Goal: Task Accomplishment & Management: Complete application form

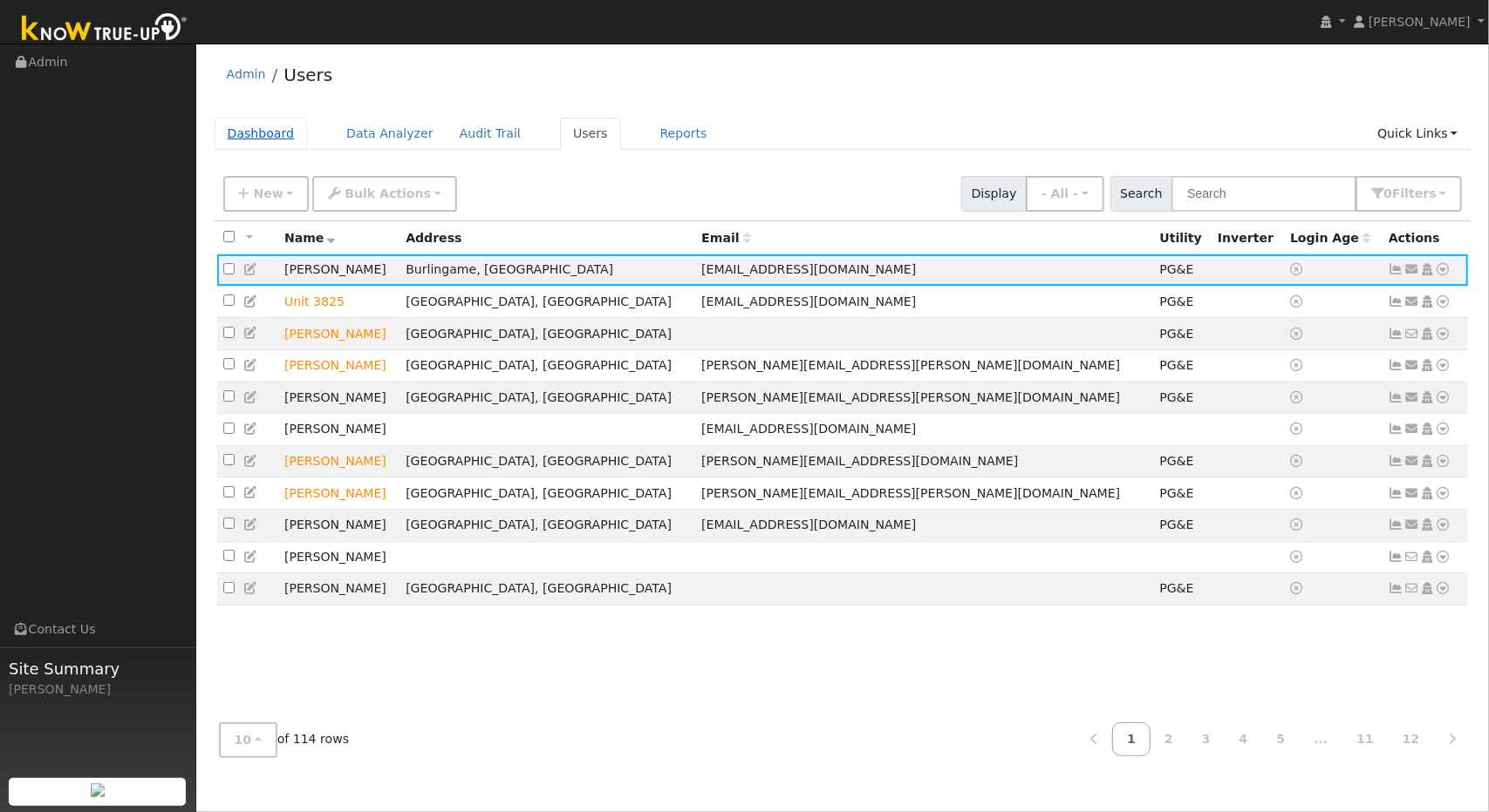
click at [281, 140] on link "Dashboard" at bounding box center [261, 134] width 93 height 32
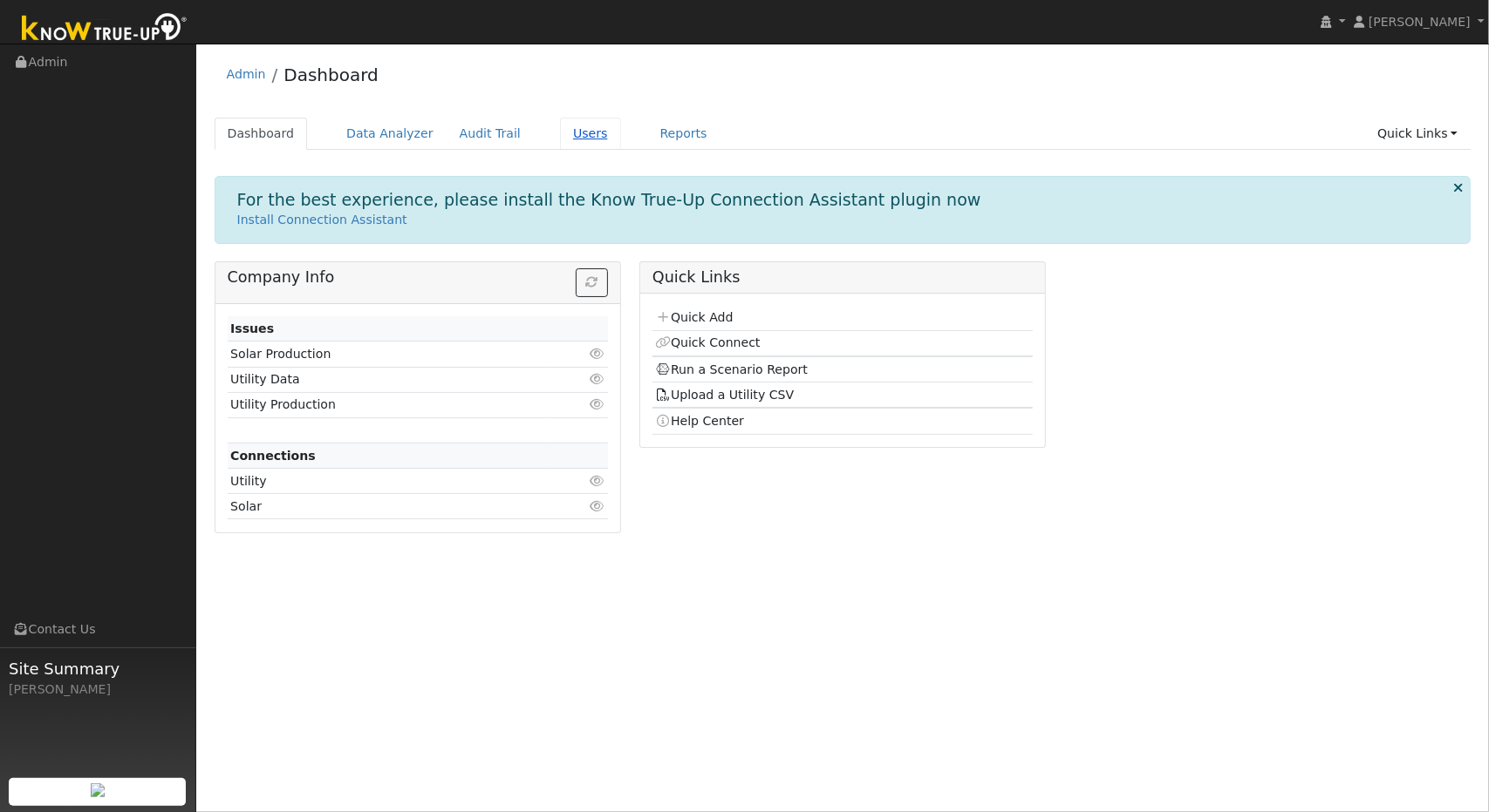
click at [564, 142] on link "Users" at bounding box center [590, 134] width 61 height 32
click at [560, 134] on link "Users" at bounding box center [590, 134] width 61 height 32
click at [560, 132] on link "Users" at bounding box center [590, 134] width 61 height 32
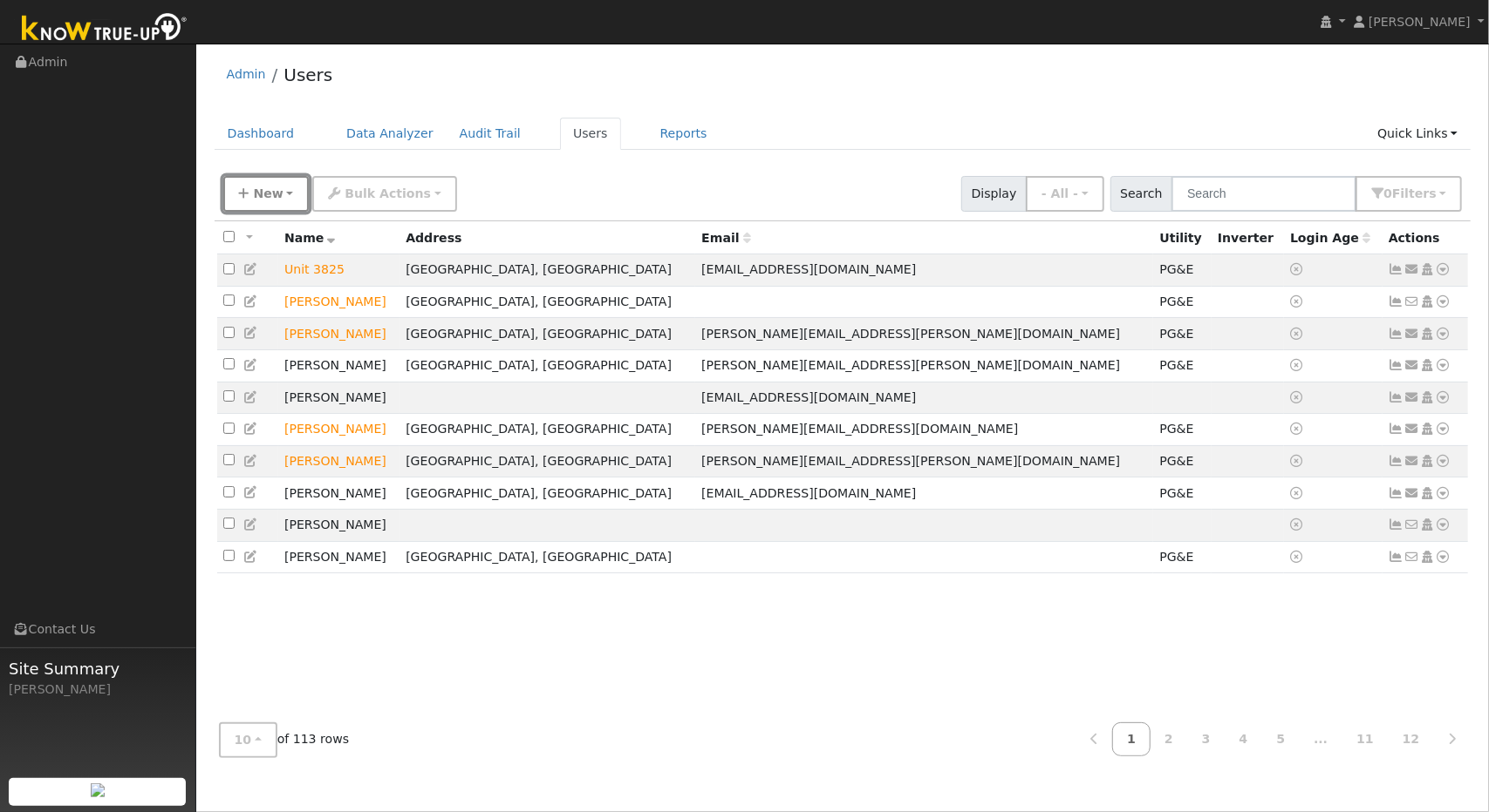
click at [246, 194] on icon "button" at bounding box center [243, 193] width 10 height 12
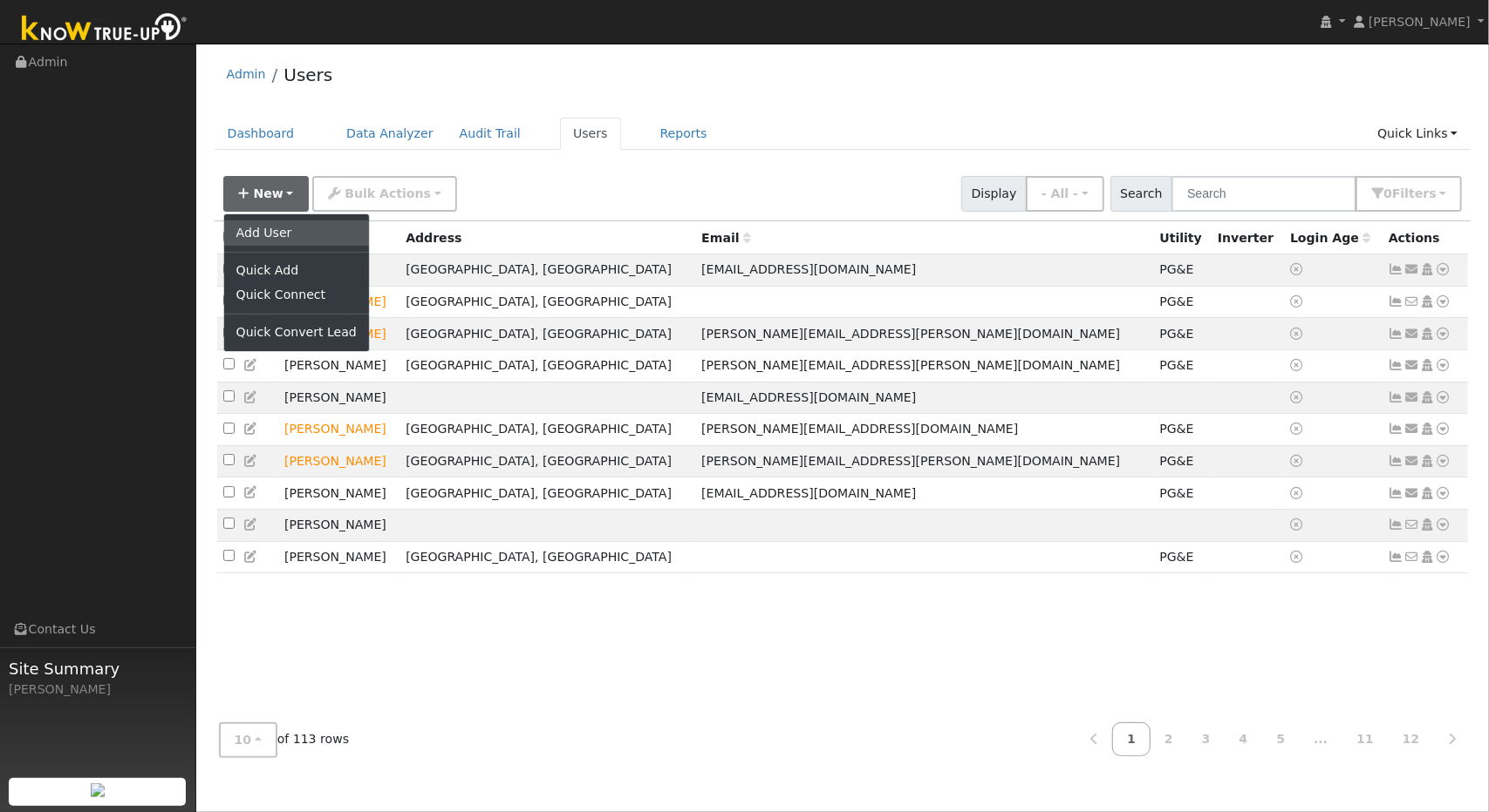
click at [258, 234] on link "Add User" at bounding box center [296, 233] width 144 height 25
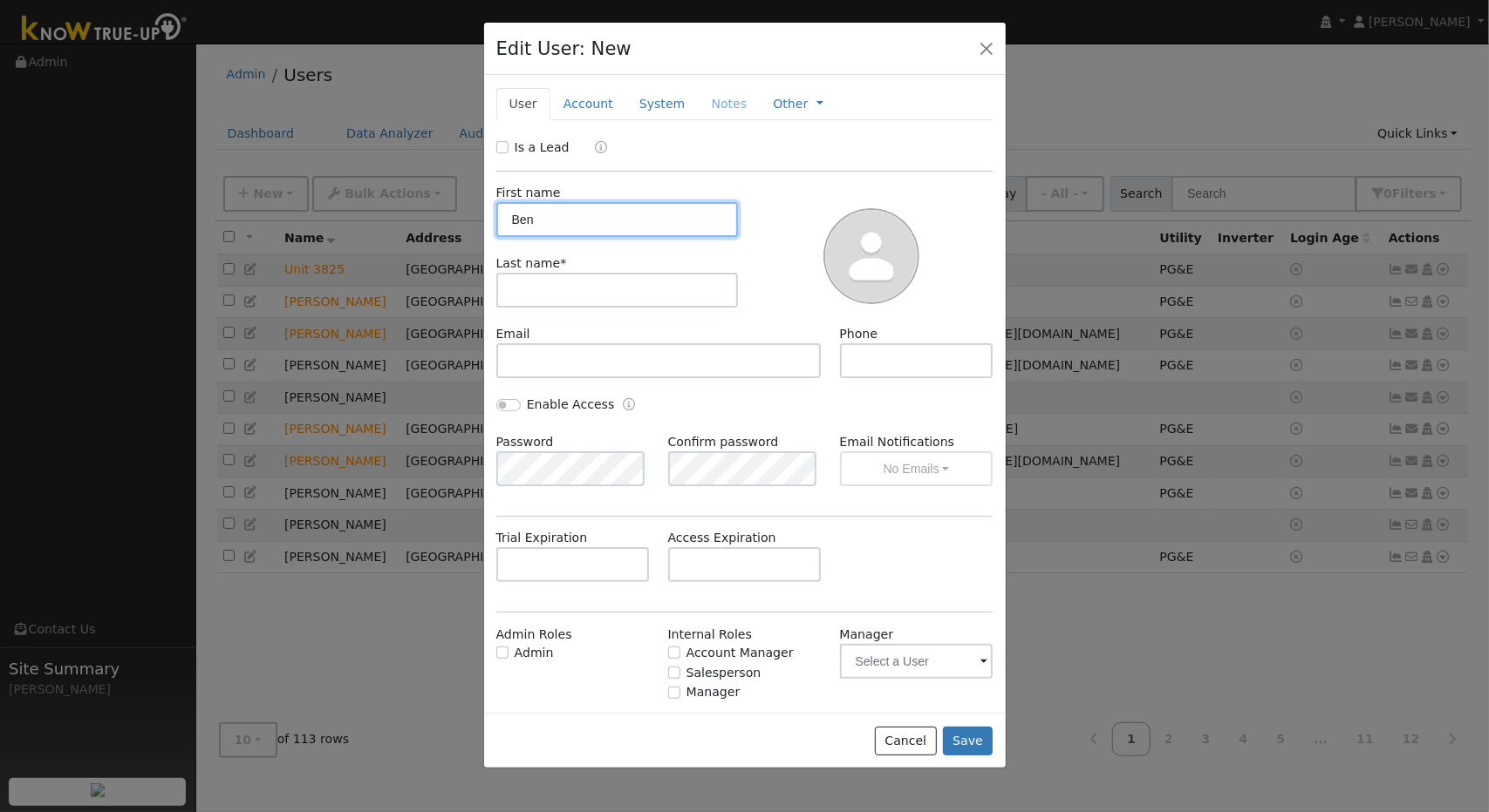
type input "Ben"
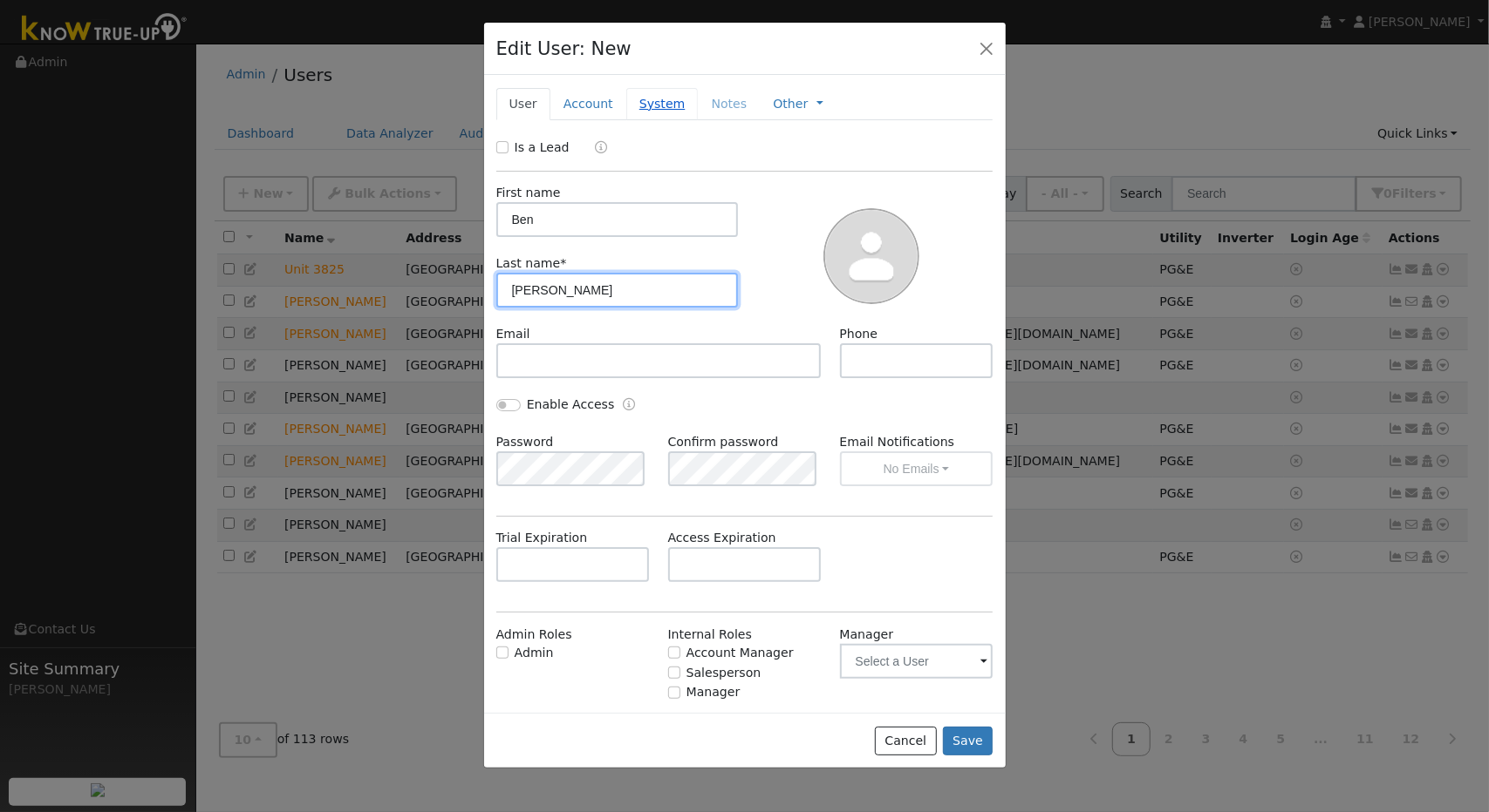
type input "[PERSON_NAME]"
click at [645, 96] on link "System" at bounding box center [662, 104] width 72 height 32
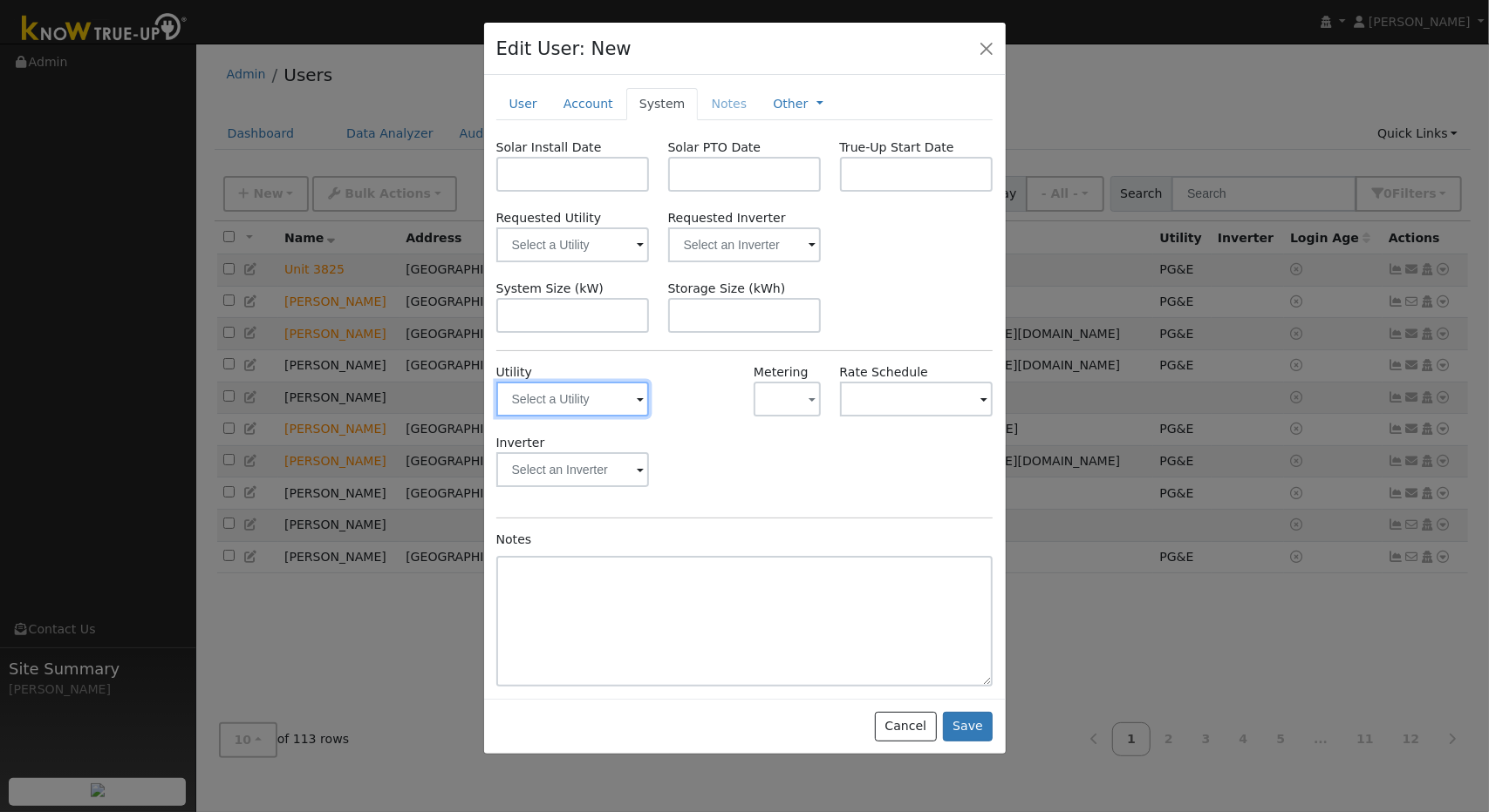
click at [631, 402] on input "text" at bounding box center [573, 399] width 154 height 35
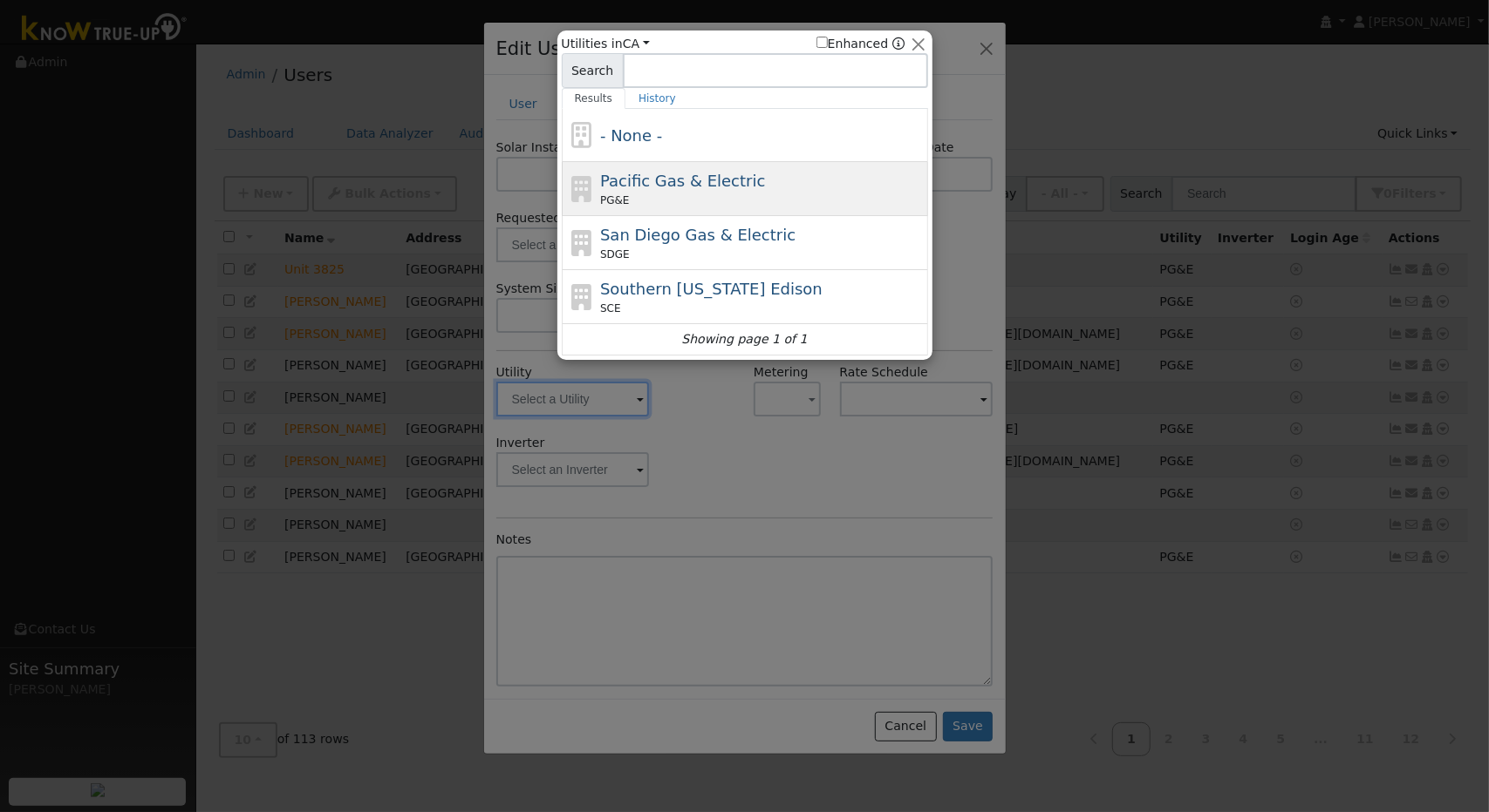
click at [687, 196] on div "PG&E" at bounding box center [761, 200] width 323 height 16
type input "PG&E"
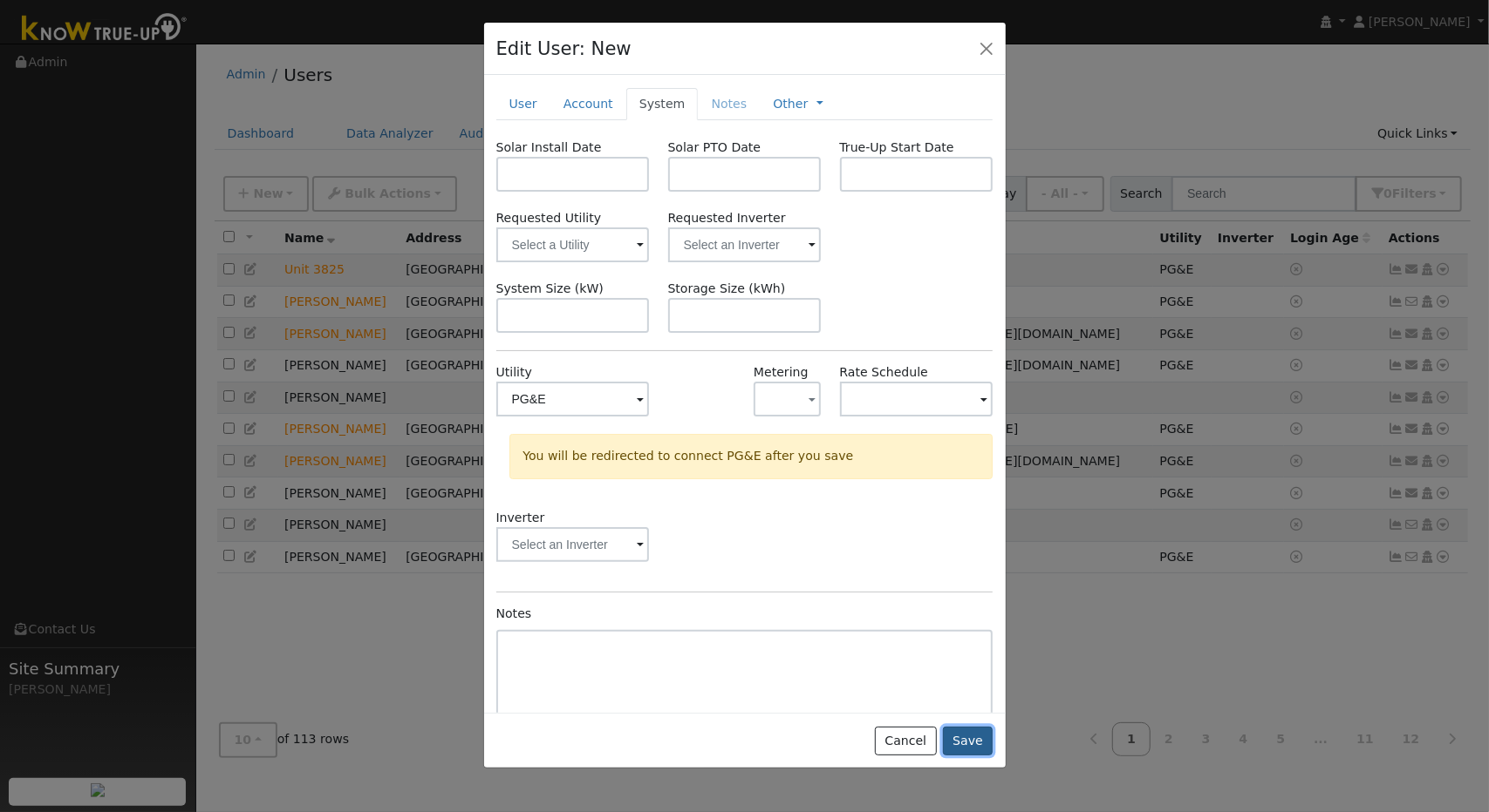
click at [974, 736] on button "Save" at bounding box center [967, 741] width 50 height 29
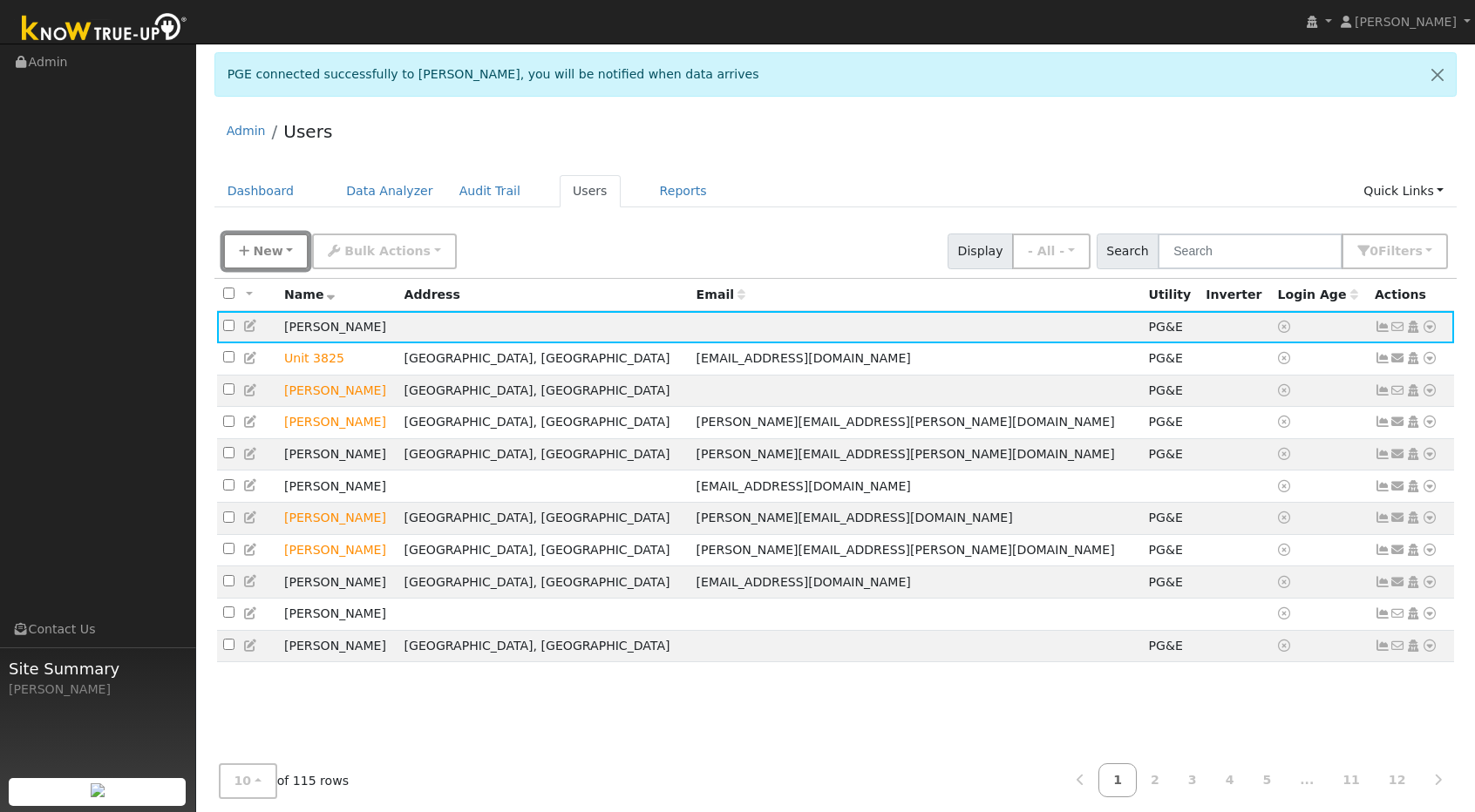
click at [300, 252] on button "New" at bounding box center [266, 252] width 86 height 36
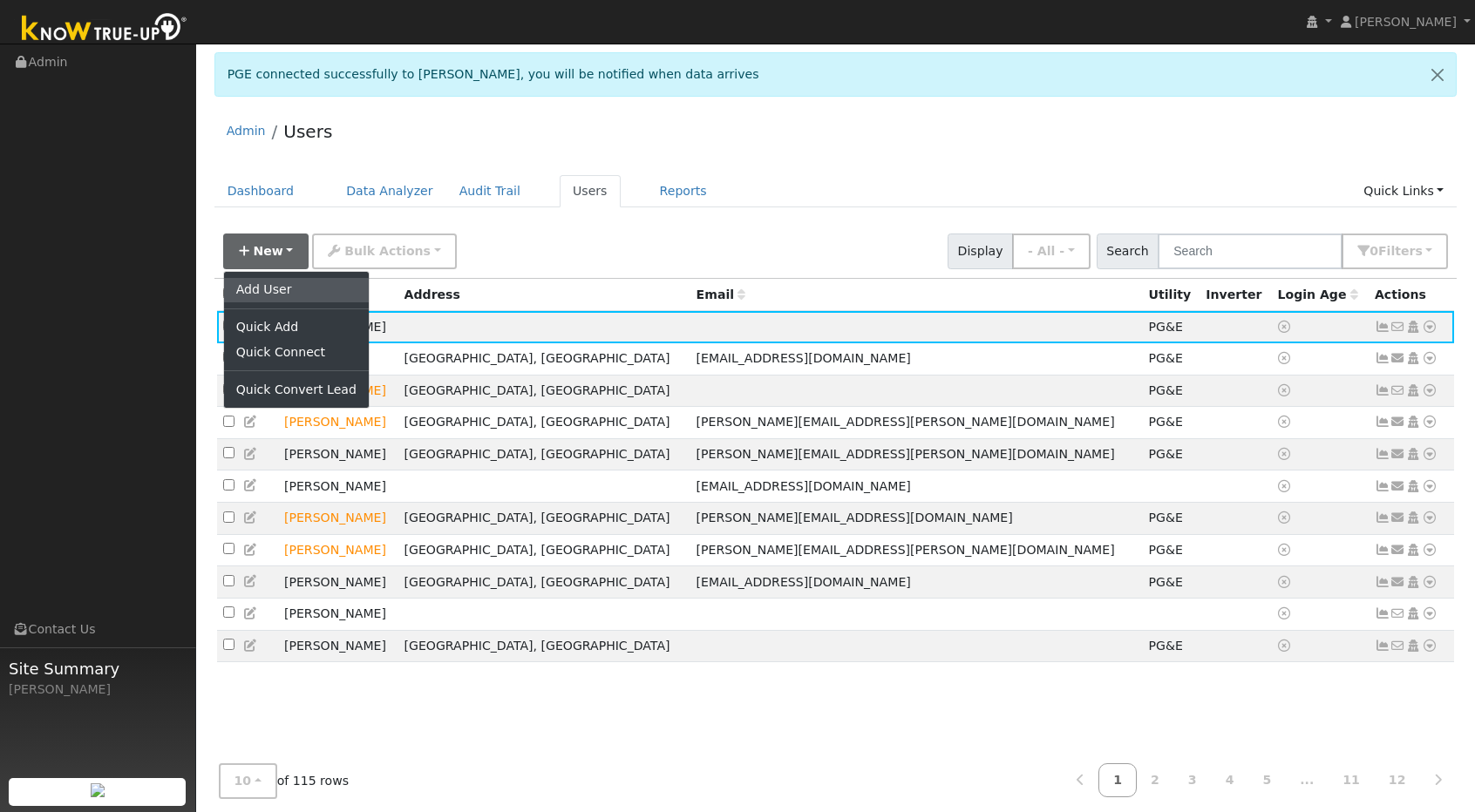
click at [302, 289] on link "Add User" at bounding box center [296, 291] width 144 height 25
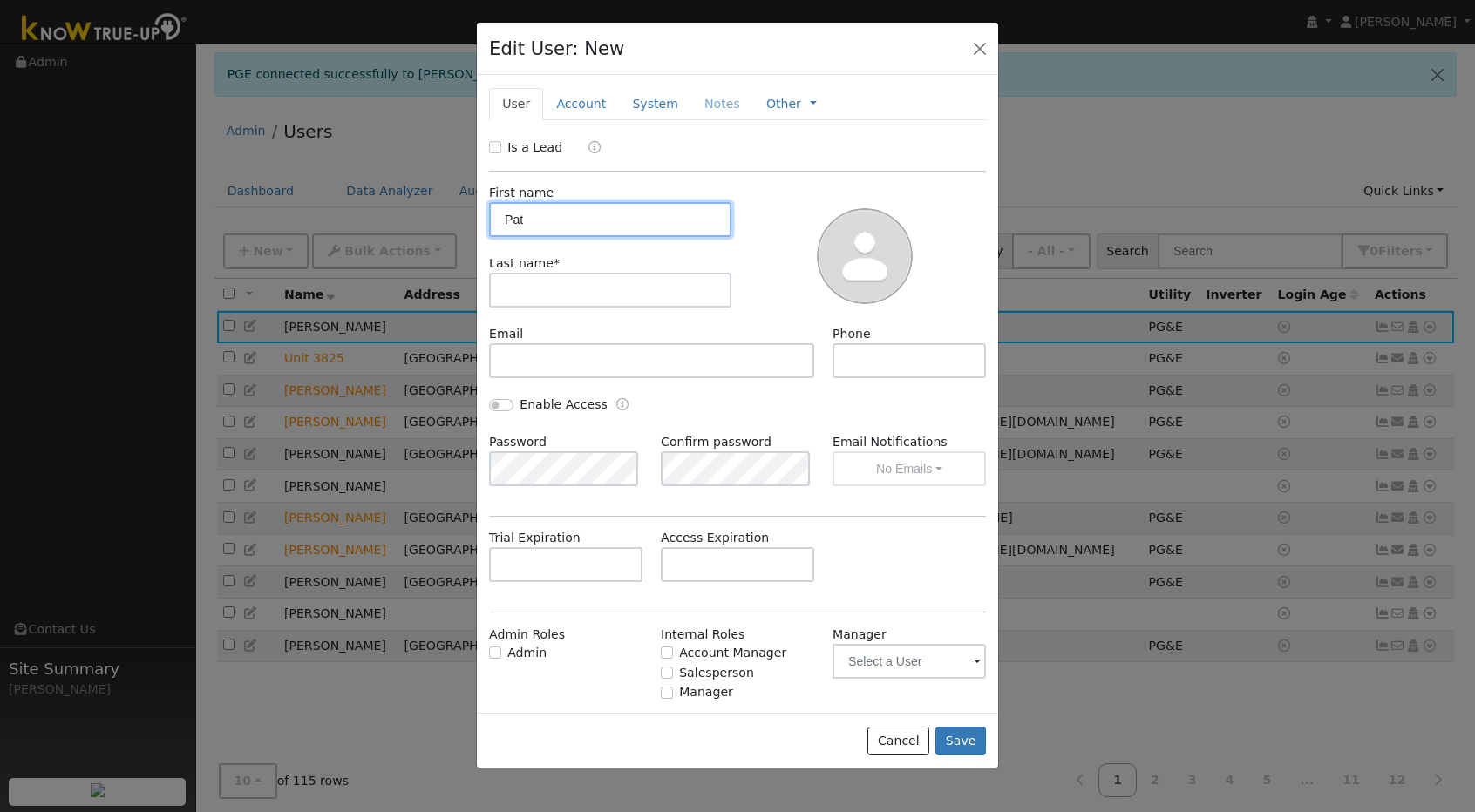
type input "Pat"
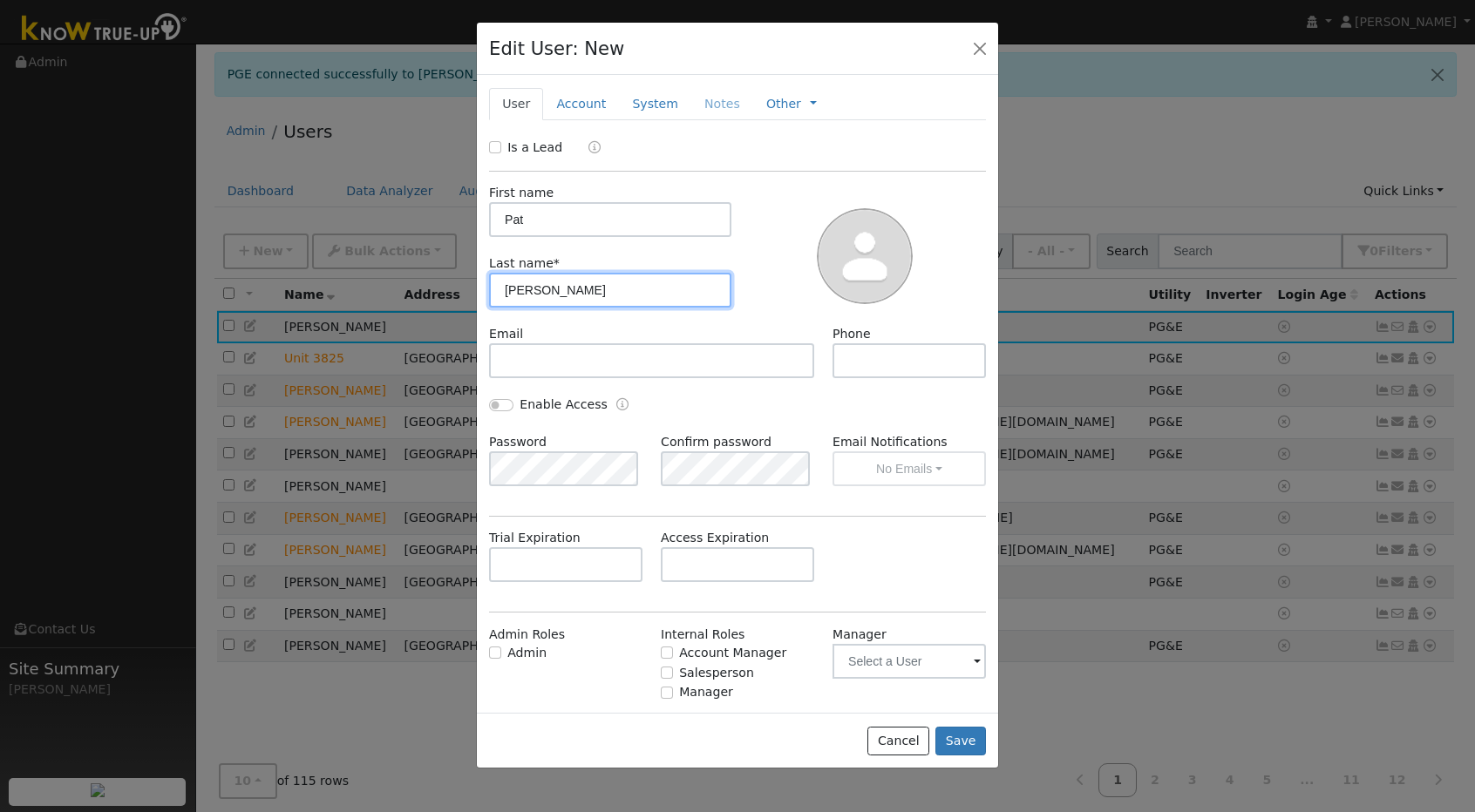
type input "[PERSON_NAME]"
click at [551, 99] on link "Account" at bounding box center [581, 104] width 76 height 32
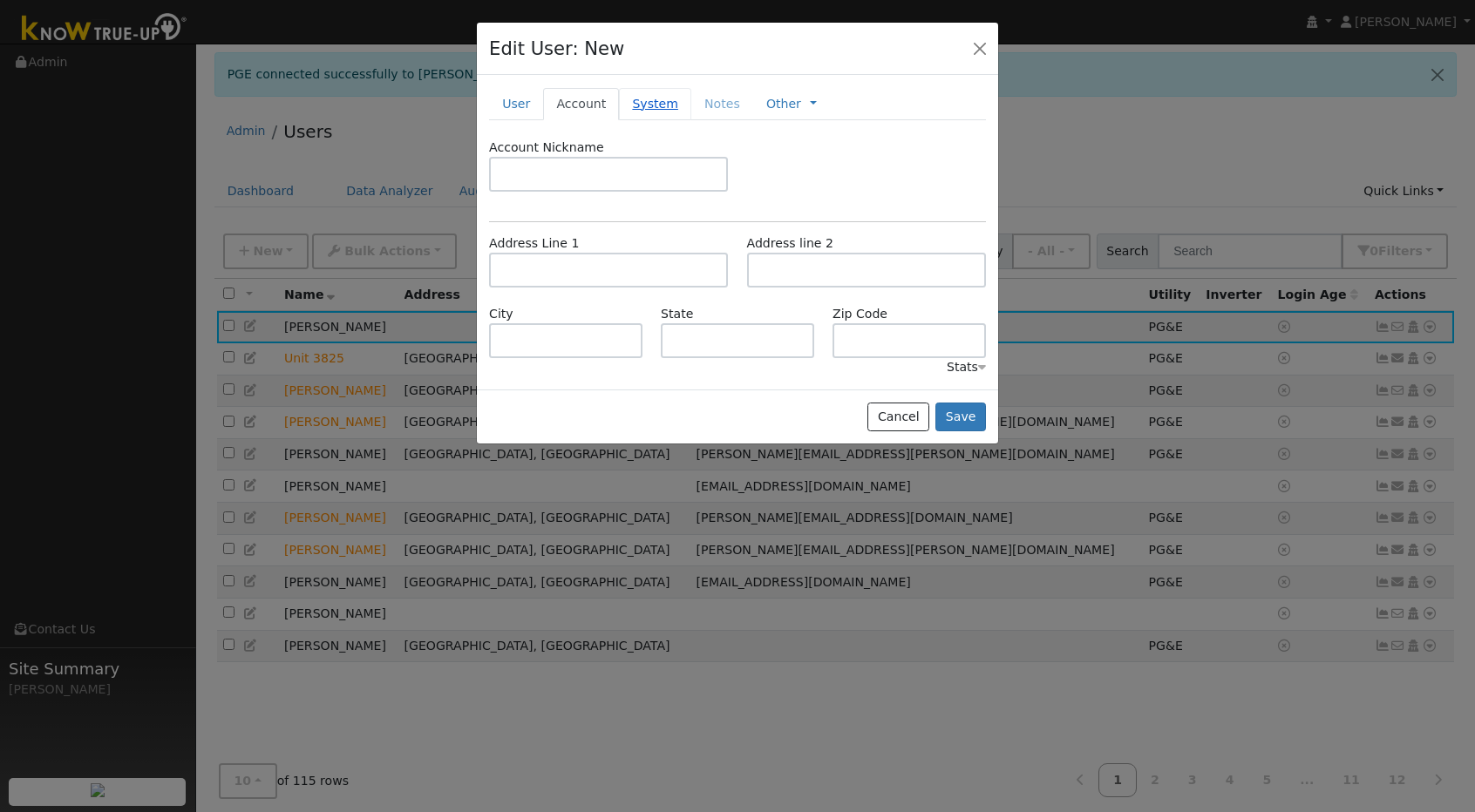
click at [649, 100] on link "System" at bounding box center [655, 104] width 72 height 32
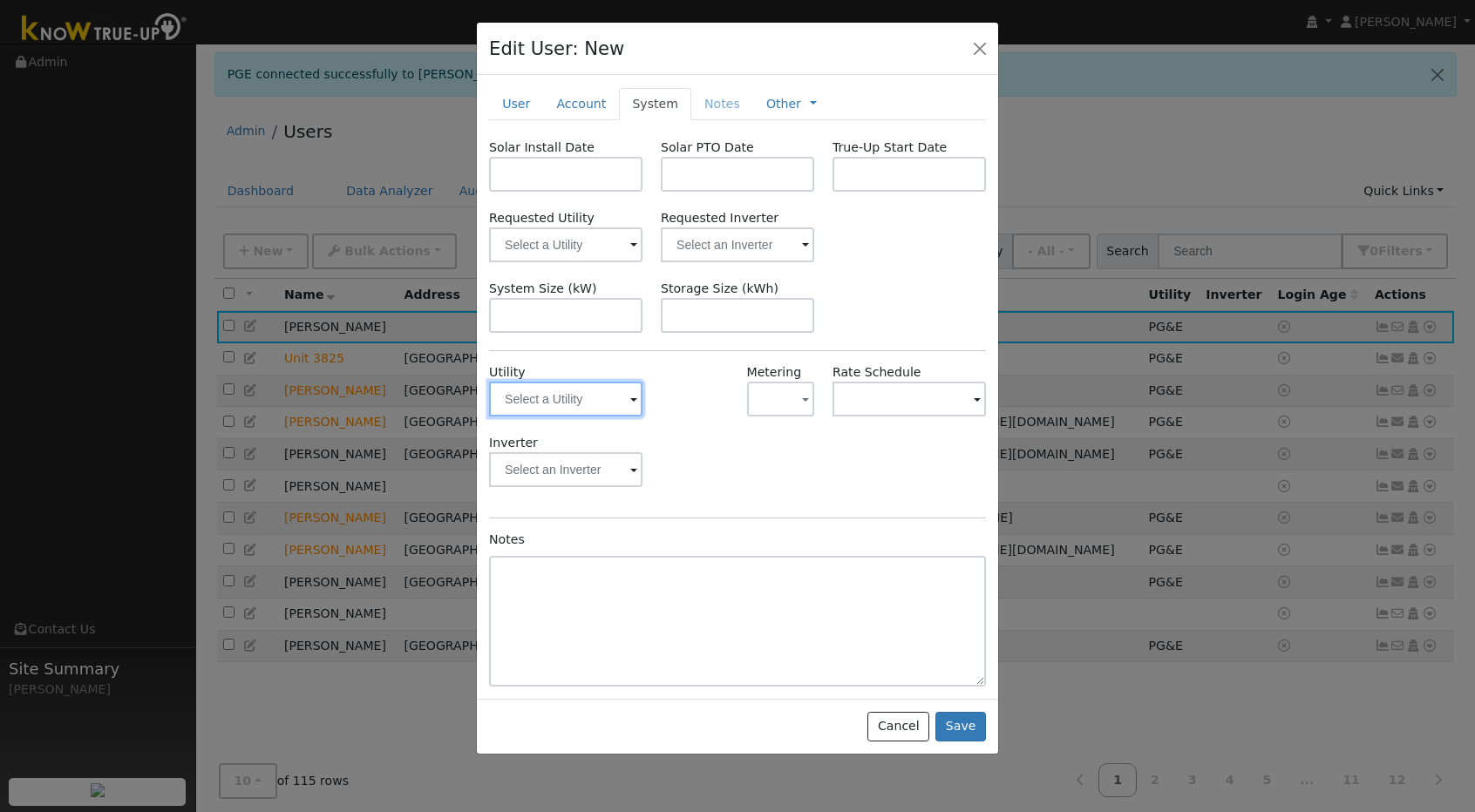
click at [590, 391] on input "text" at bounding box center [566, 399] width 154 height 35
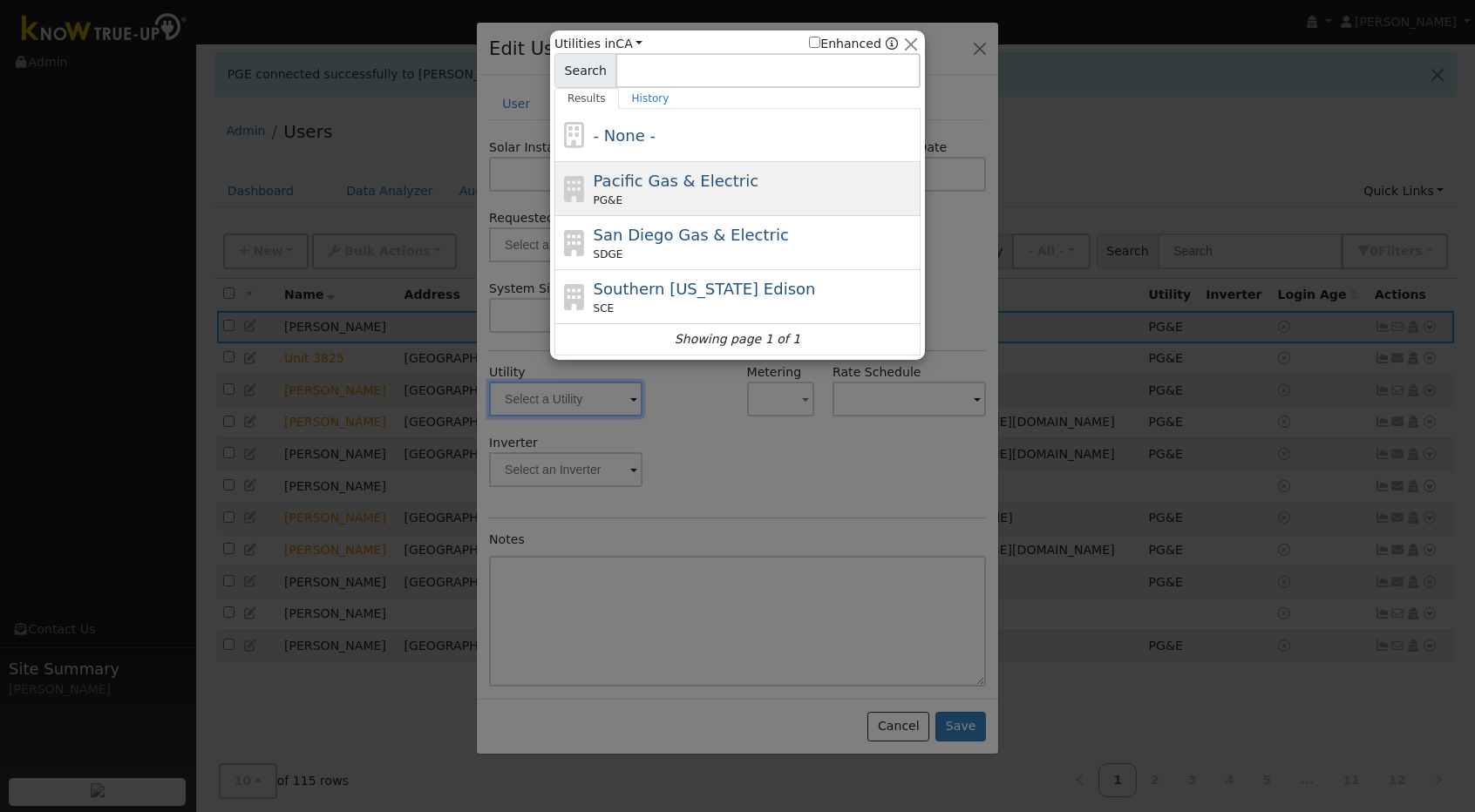
click at [666, 186] on span "Pacific Gas & Electric" at bounding box center [675, 180] width 164 height 18
type input "PG&E"
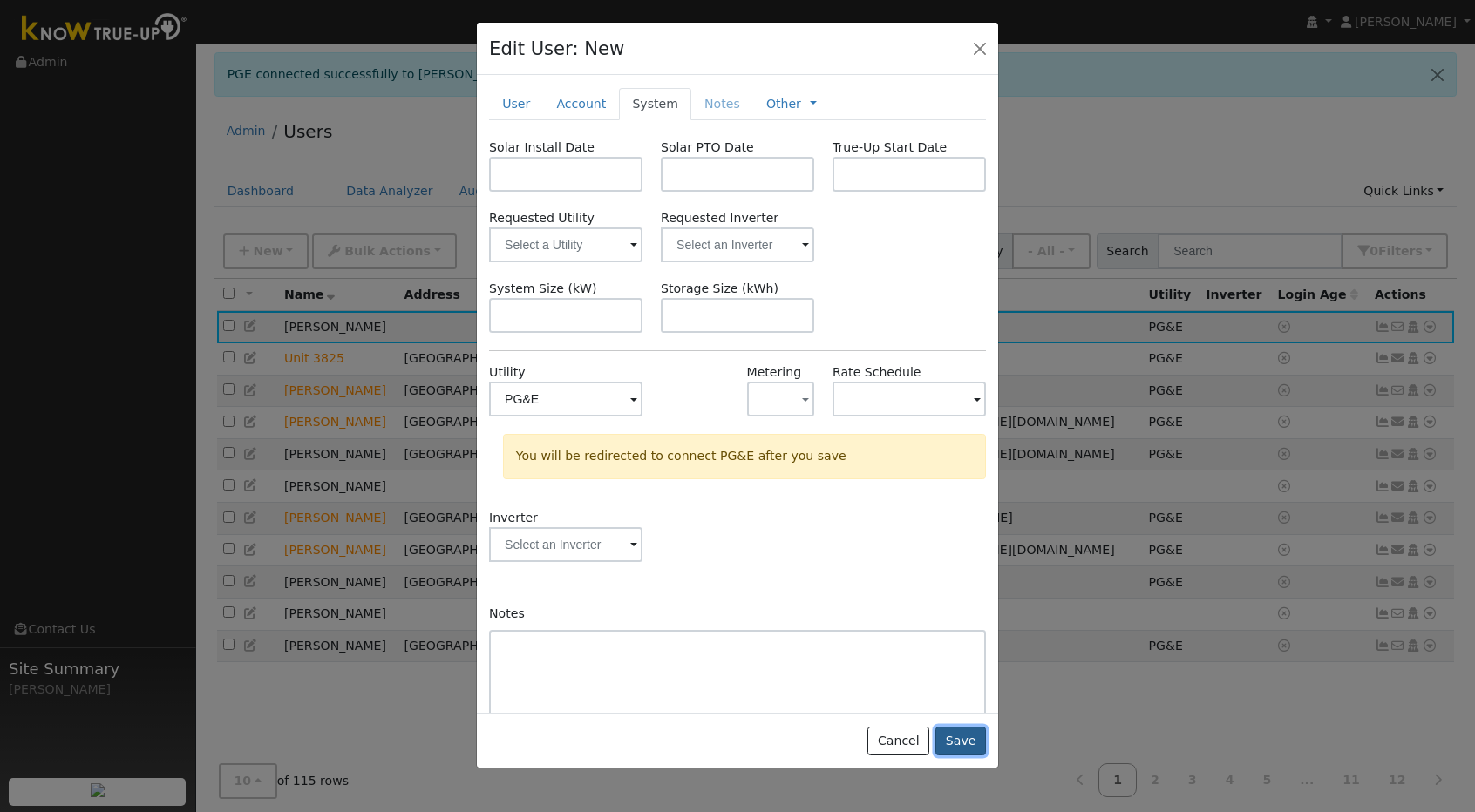
click at [970, 746] on button "Save" at bounding box center [960, 741] width 50 height 29
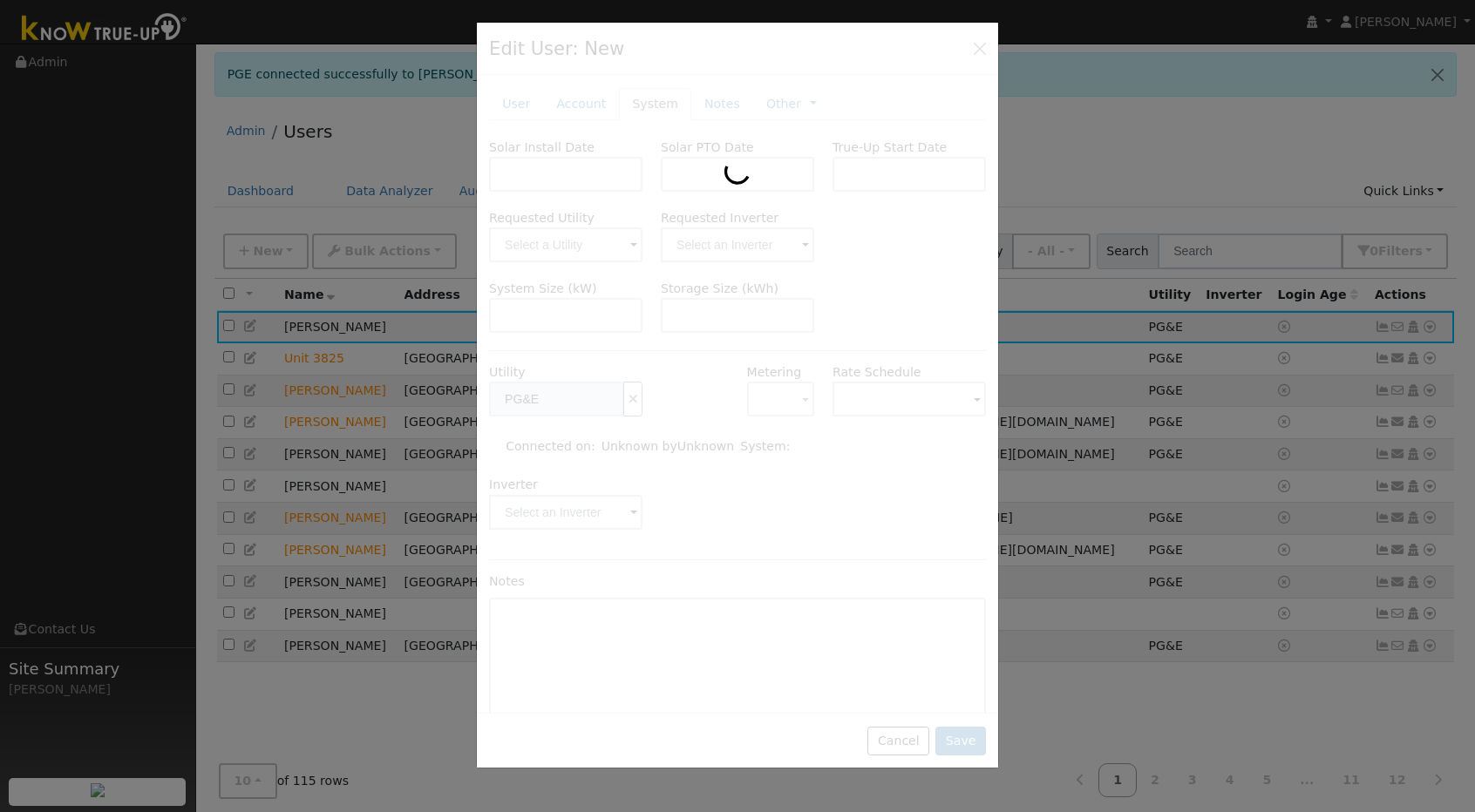
click at [839, 579] on div at bounding box center [737, 396] width 521 height 746
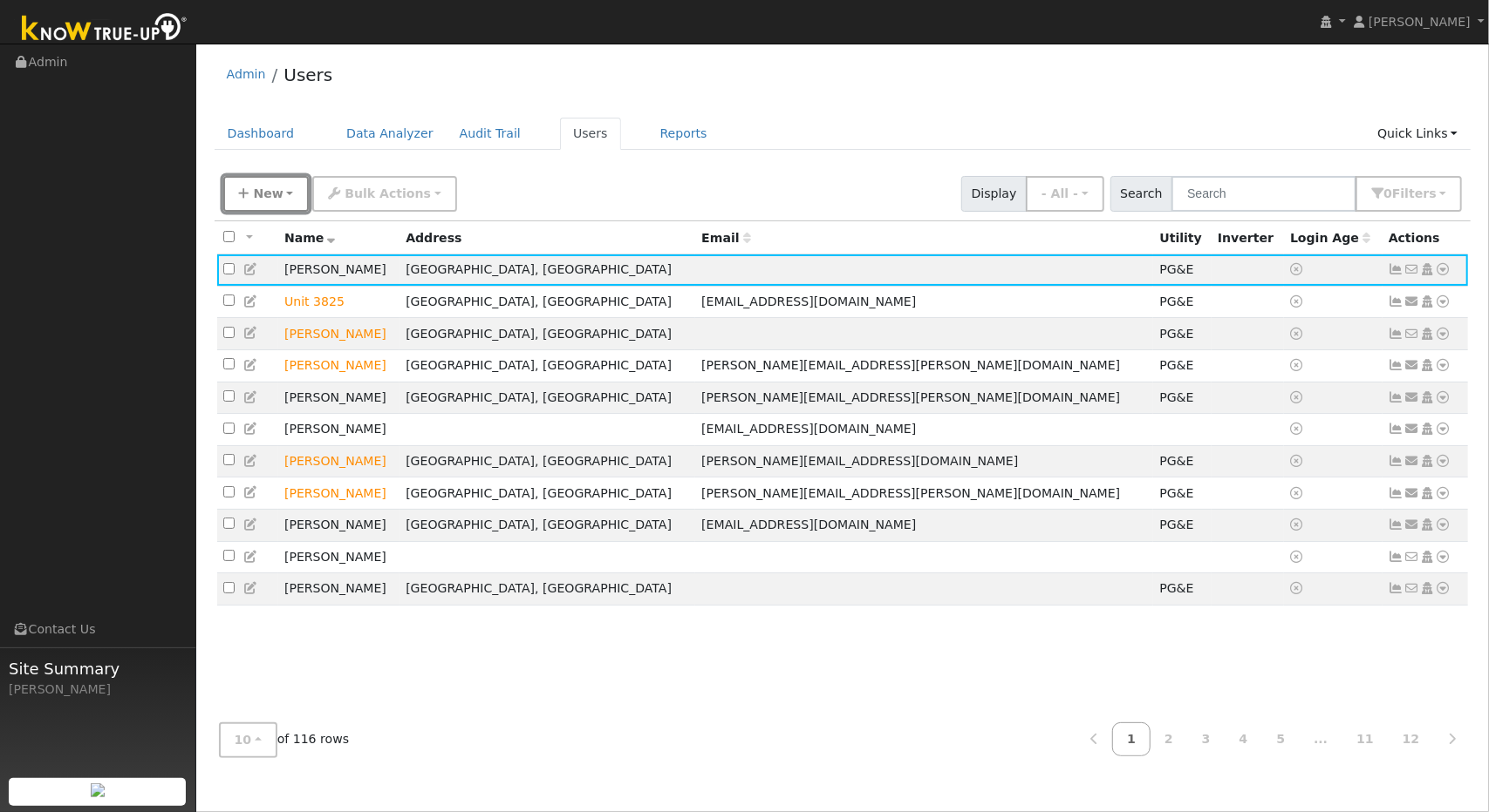
click at [267, 203] on button "New" at bounding box center [266, 194] width 86 height 36
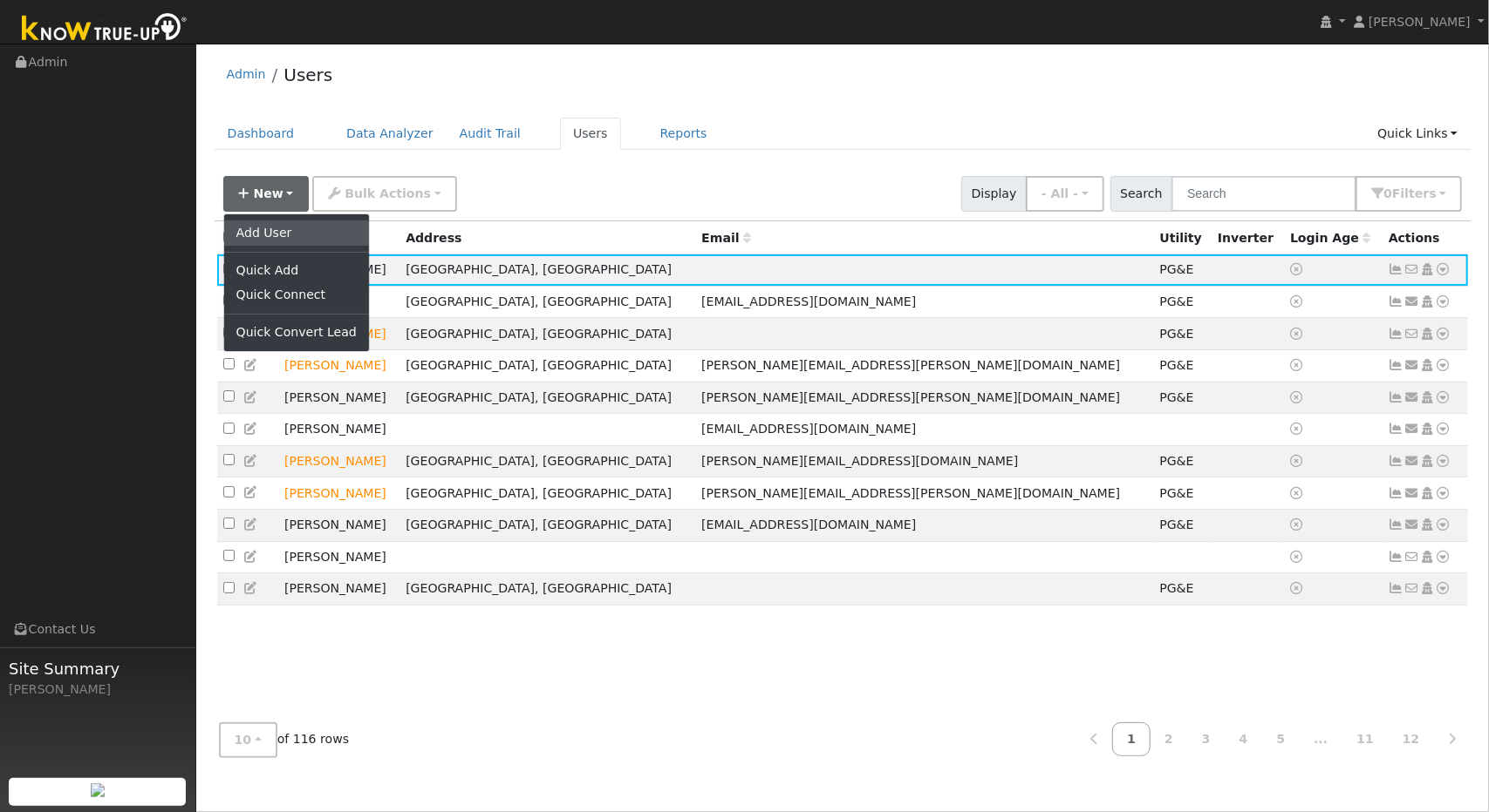
click at [268, 229] on link "Add User" at bounding box center [296, 233] width 144 height 25
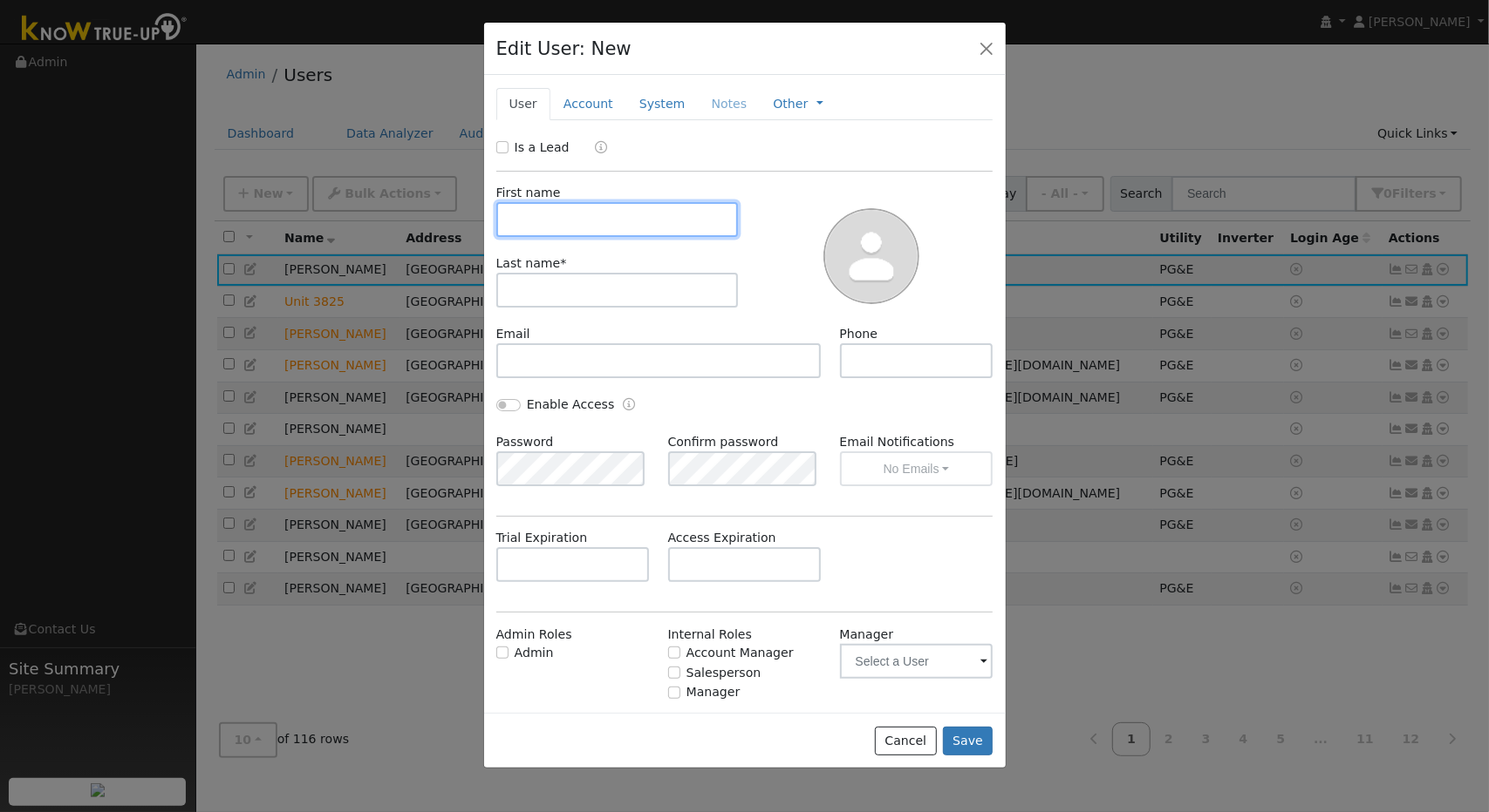
type input "p"
type input "Pat"
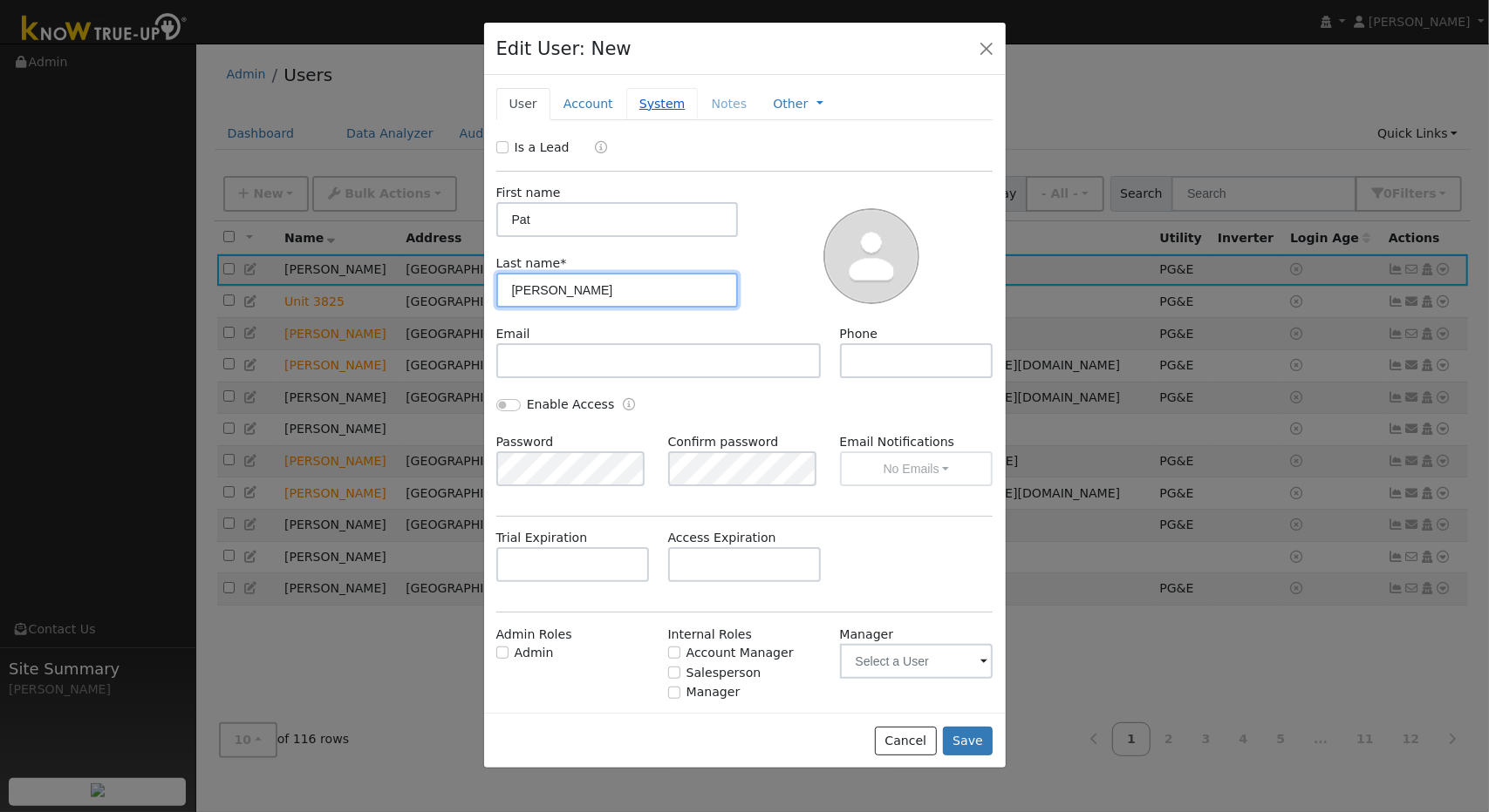
type input "Serio"
click at [654, 108] on link "System" at bounding box center [662, 104] width 72 height 32
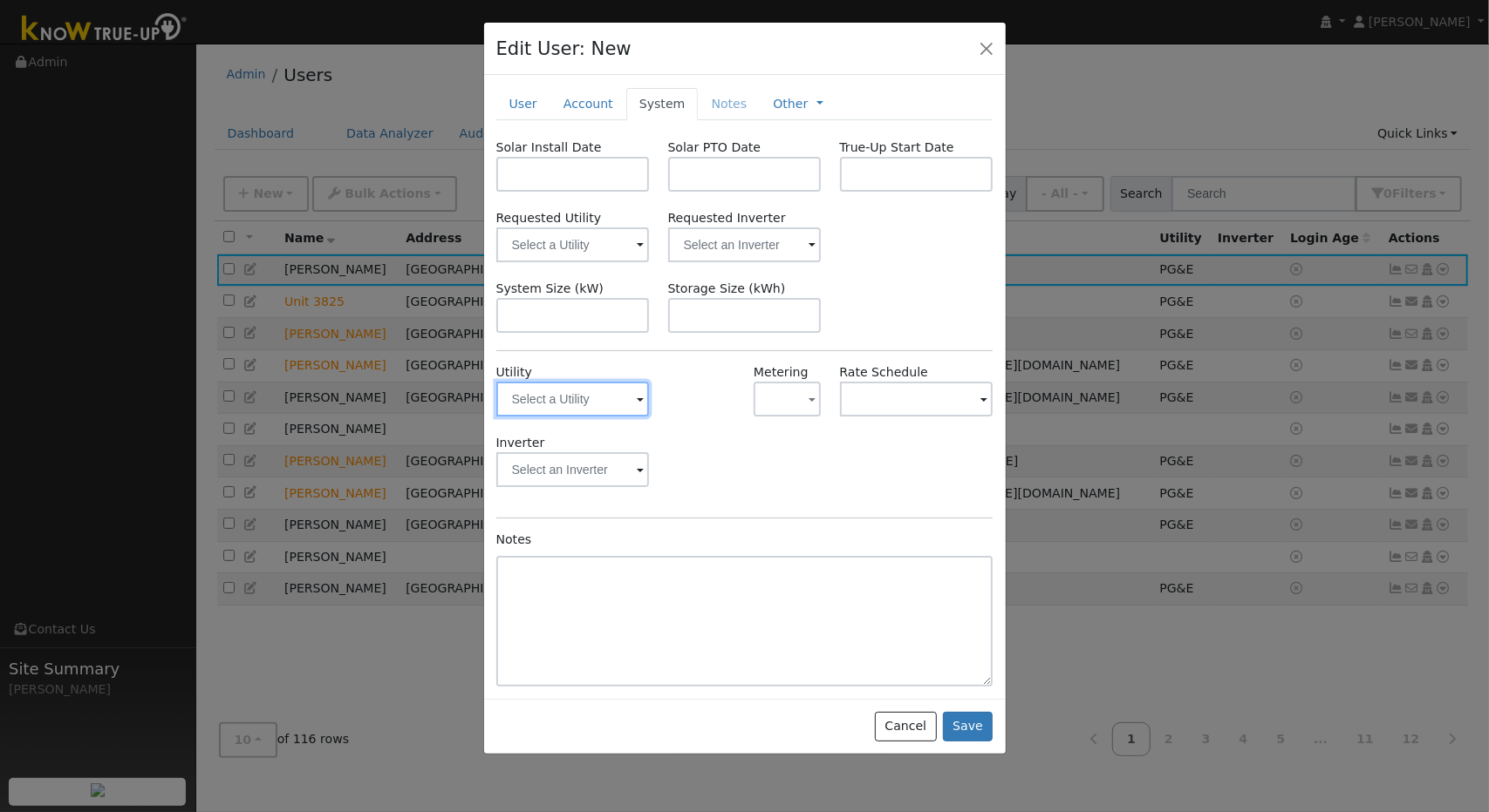
click at [612, 394] on input "text" at bounding box center [573, 399] width 154 height 35
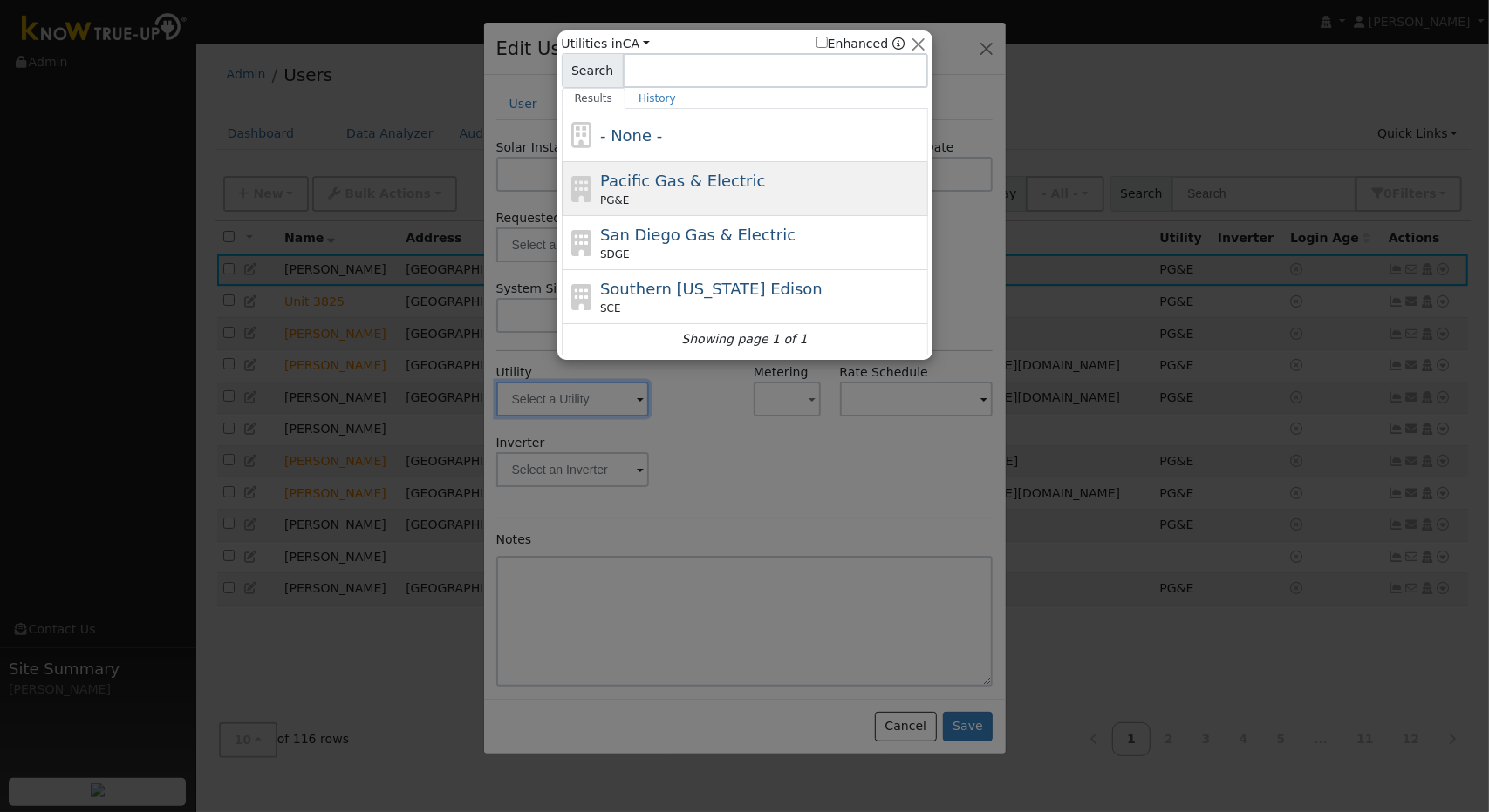
click at [673, 202] on div "PG&E" at bounding box center [761, 200] width 323 height 16
type input "PG&E"
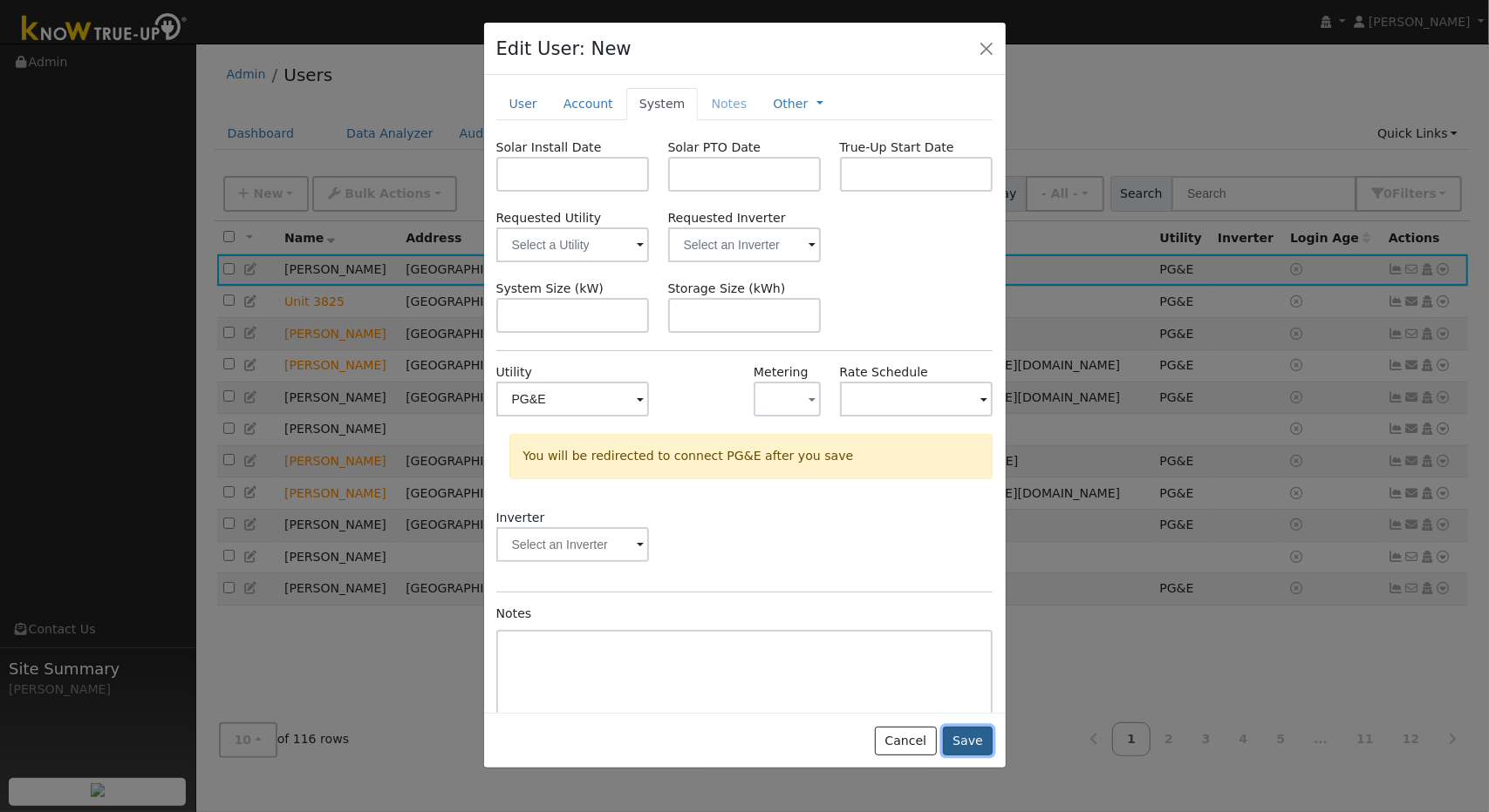
click at [960, 746] on button "Save" at bounding box center [967, 741] width 50 height 29
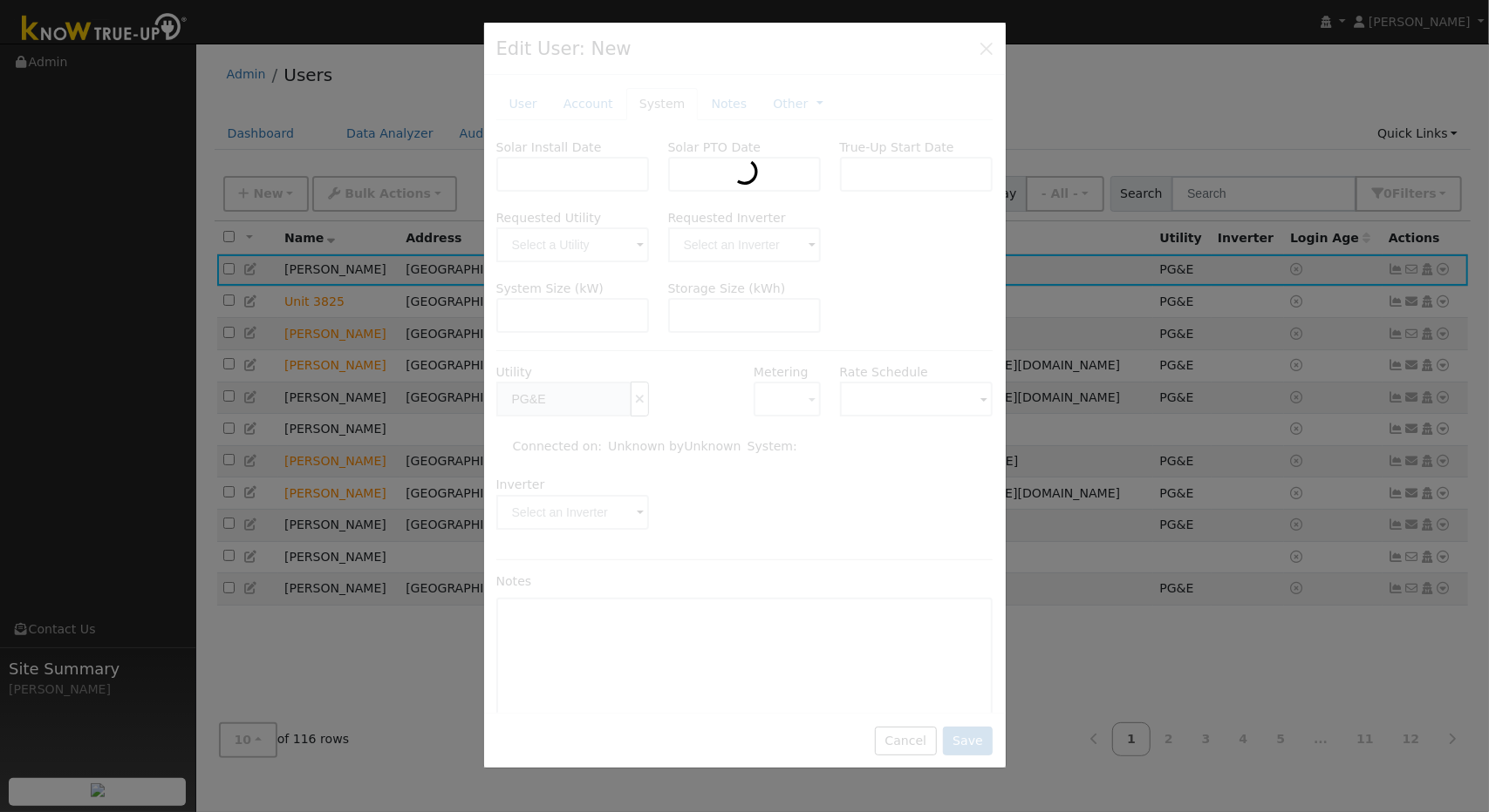
click at [987, 45] on div at bounding box center [744, 396] width 522 height 746
click at [363, 85] on div at bounding box center [744, 406] width 1489 height 812
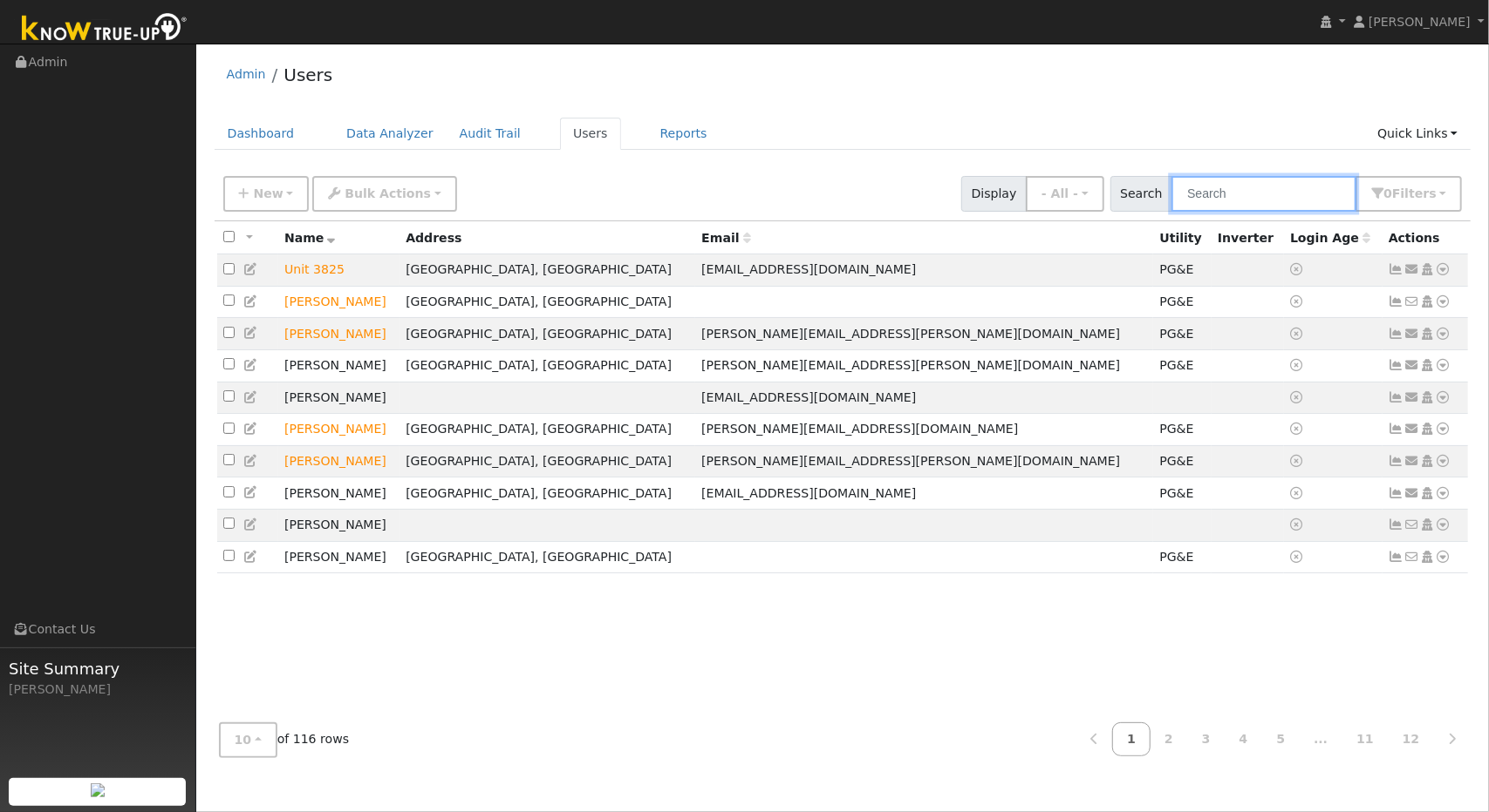
click at [1256, 203] on input "text" at bounding box center [1264, 194] width 185 height 36
type input "[PERSON_NAME]"
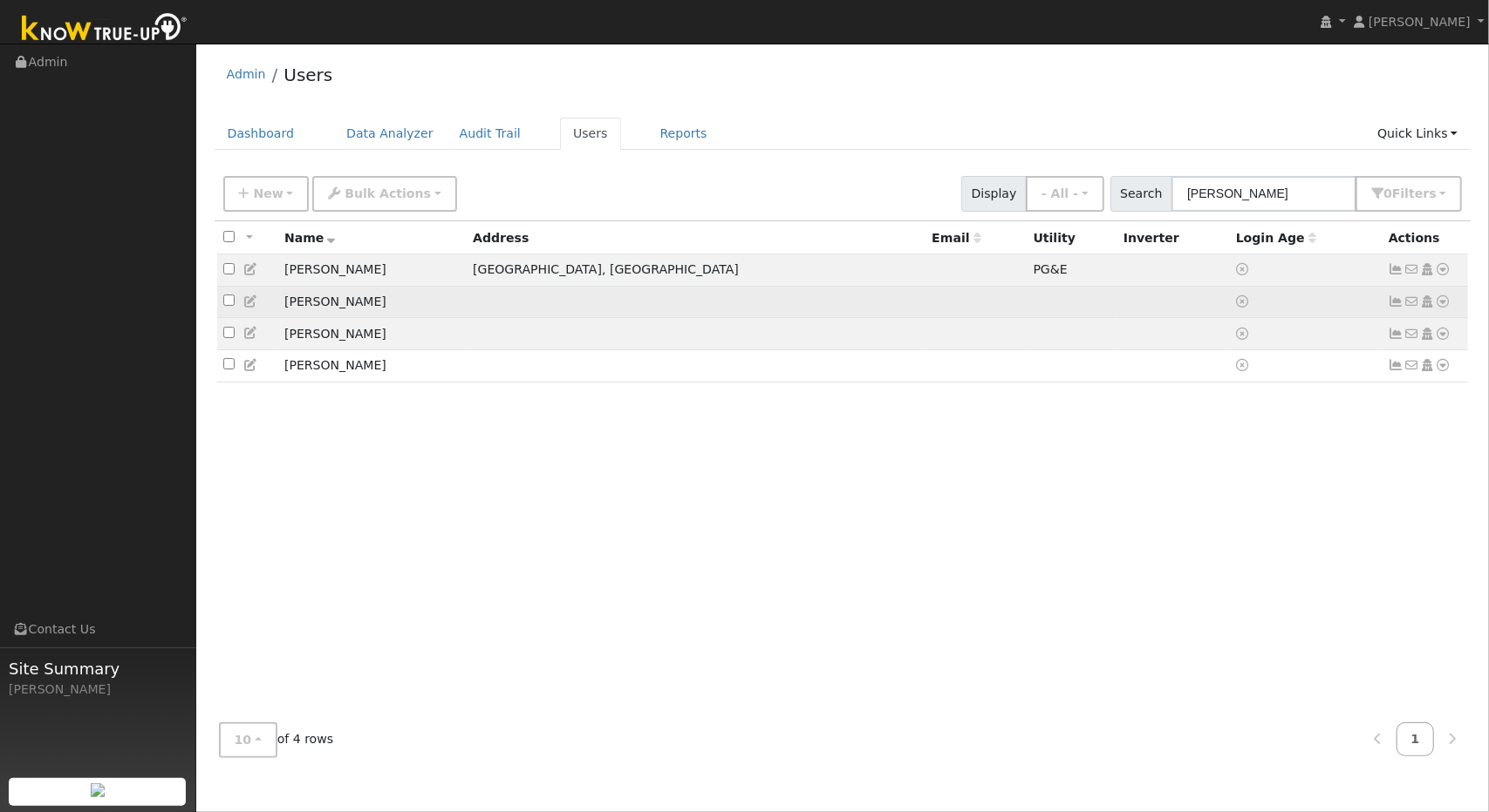
click at [1443, 302] on icon at bounding box center [1443, 301] width 16 height 12
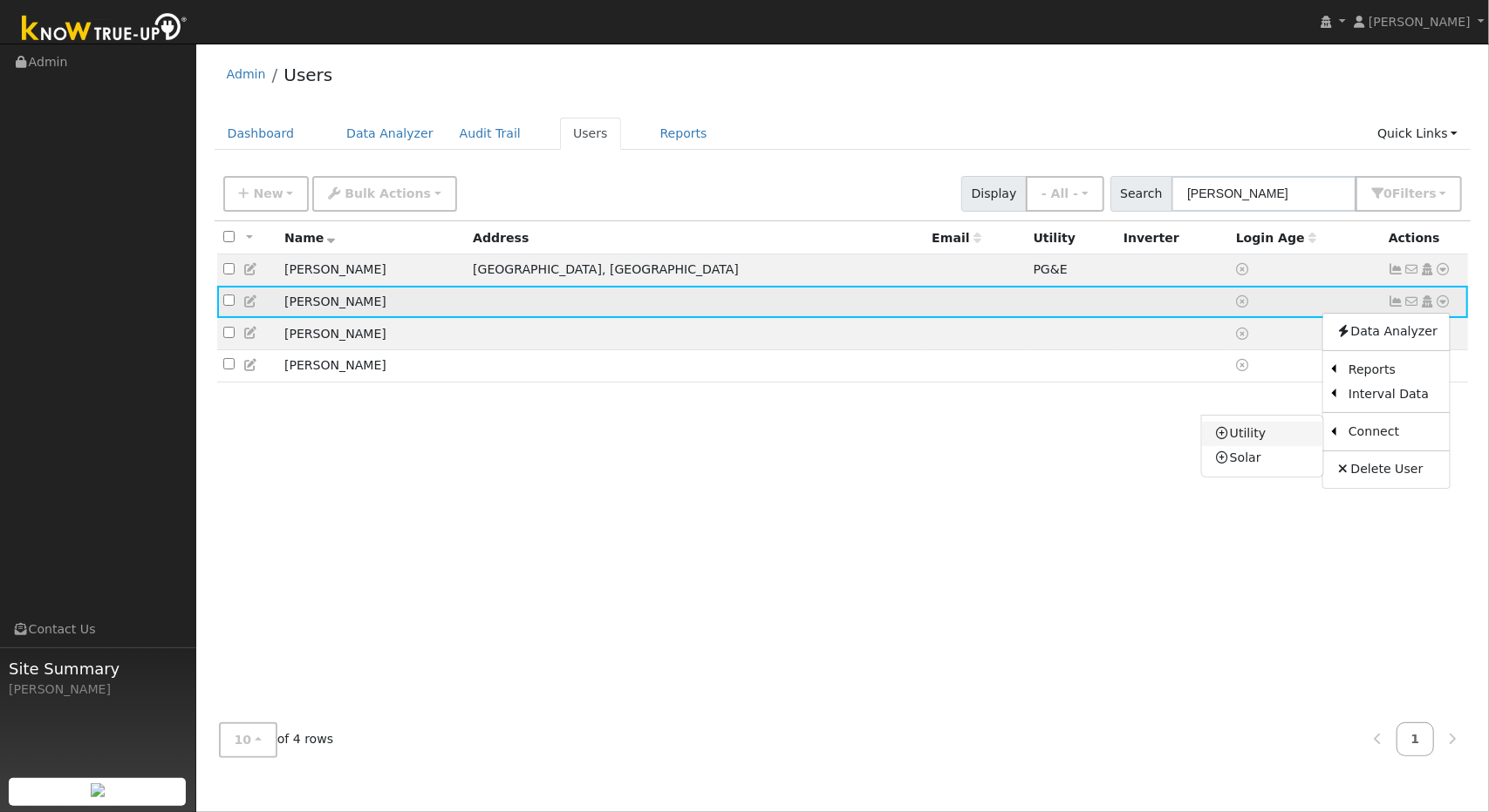
click at [1271, 437] on link "Utility" at bounding box center [1263, 434] width 122 height 25
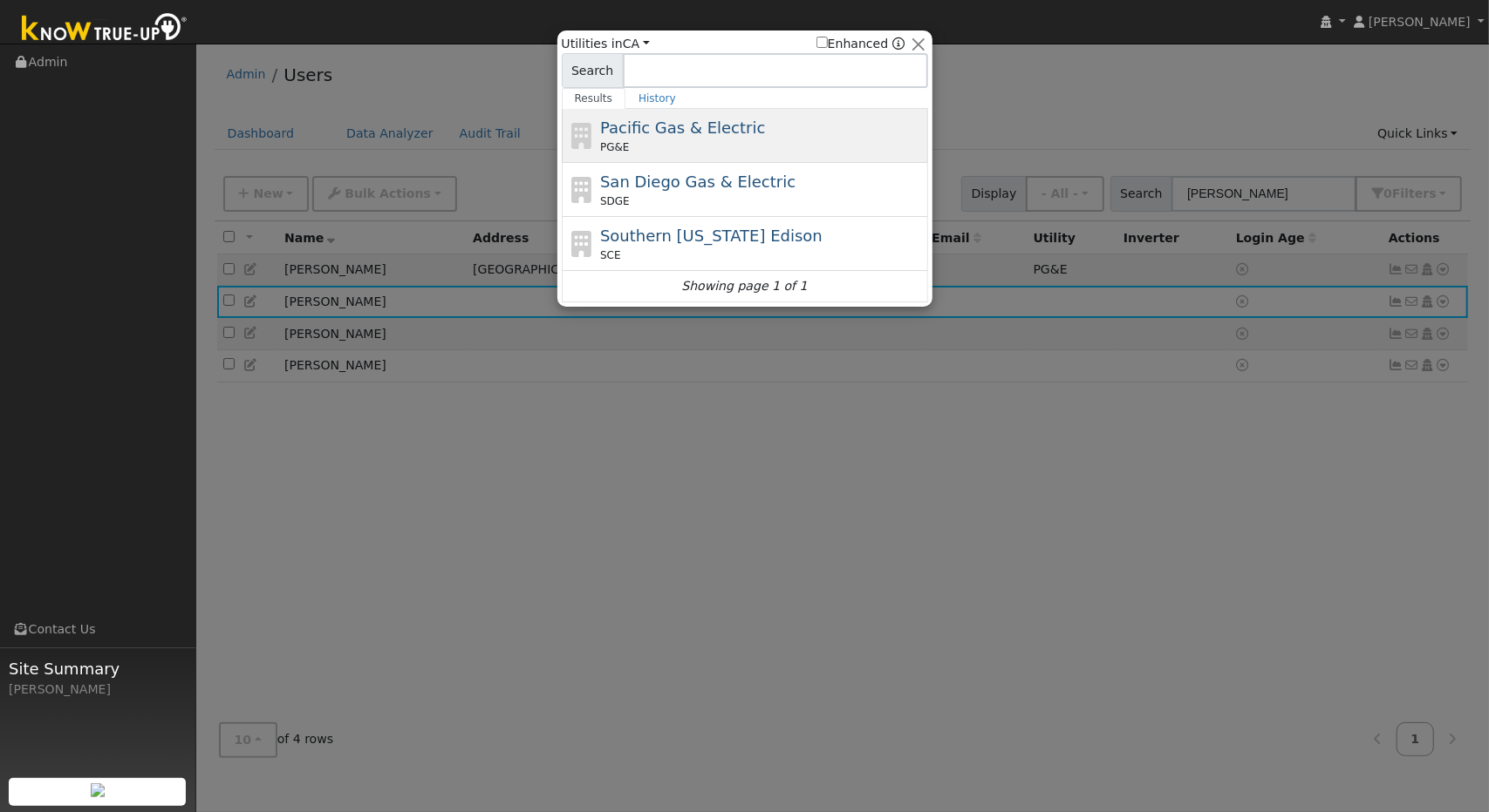
click at [652, 127] on span "Pacific Gas & Electric" at bounding box center [681, 127] width 164 height 18
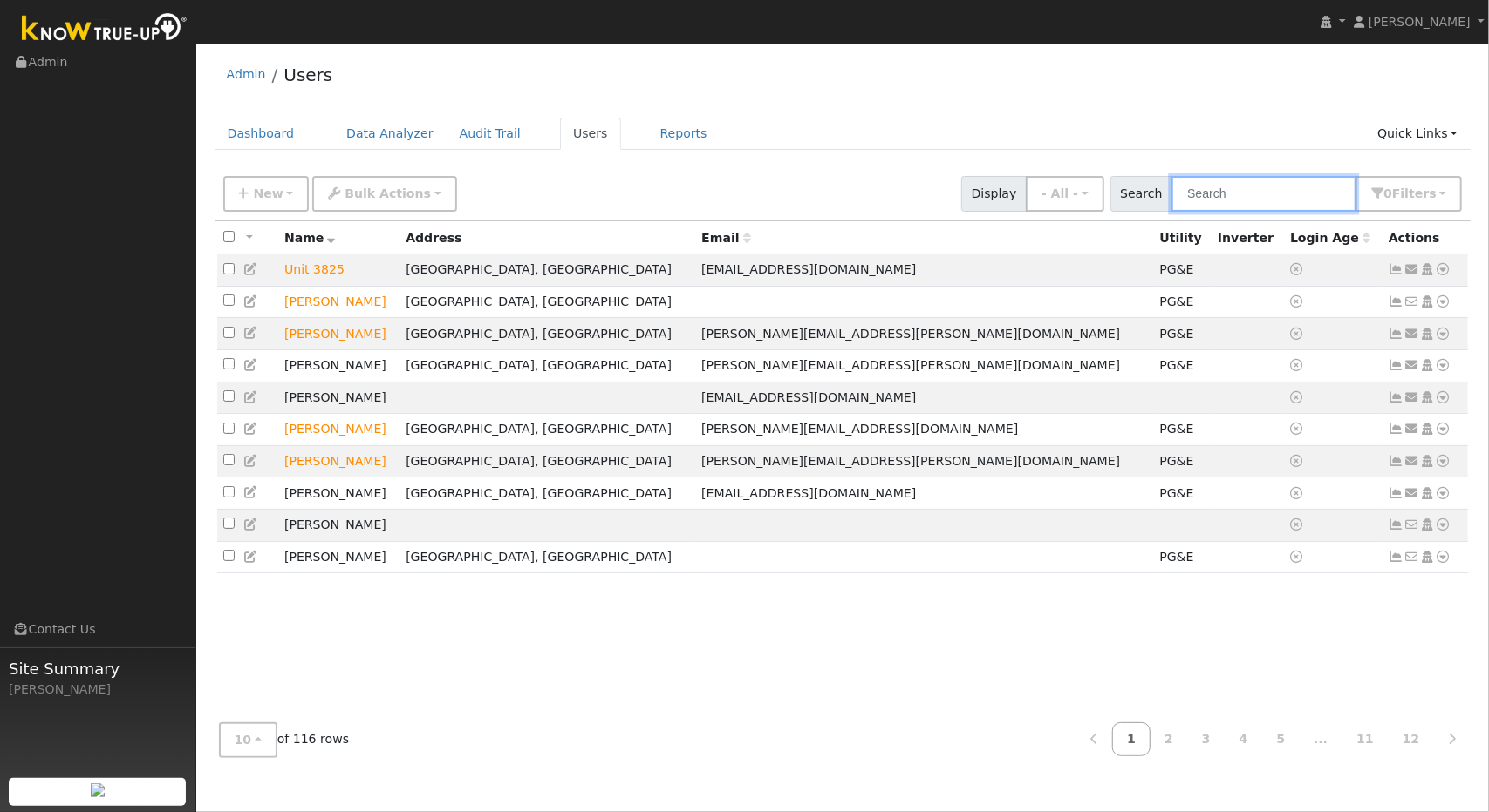
click at [1230, 193] on input "text" at bounding box center [1264, 194] width 185 height 36
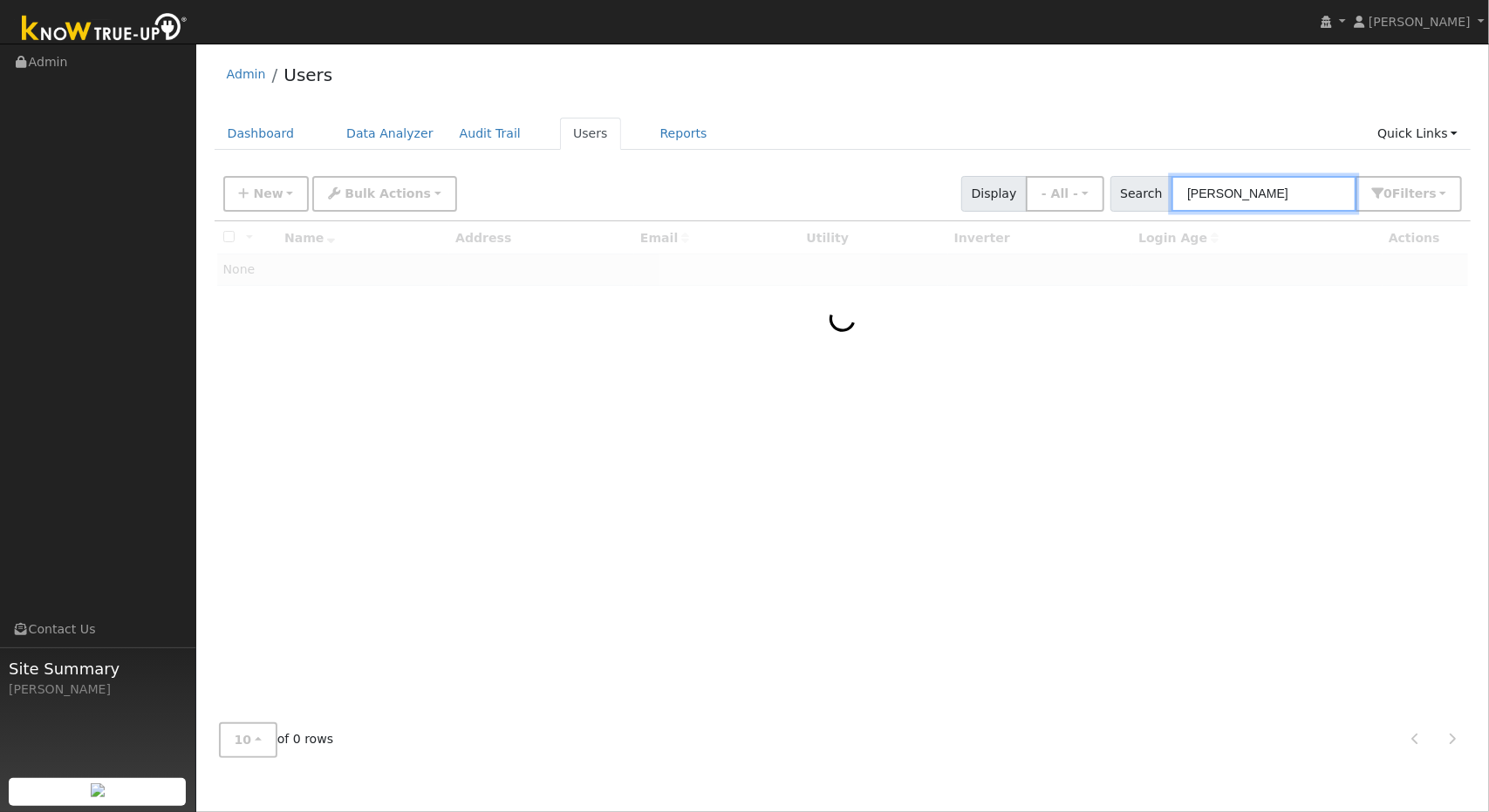
type input "serio"
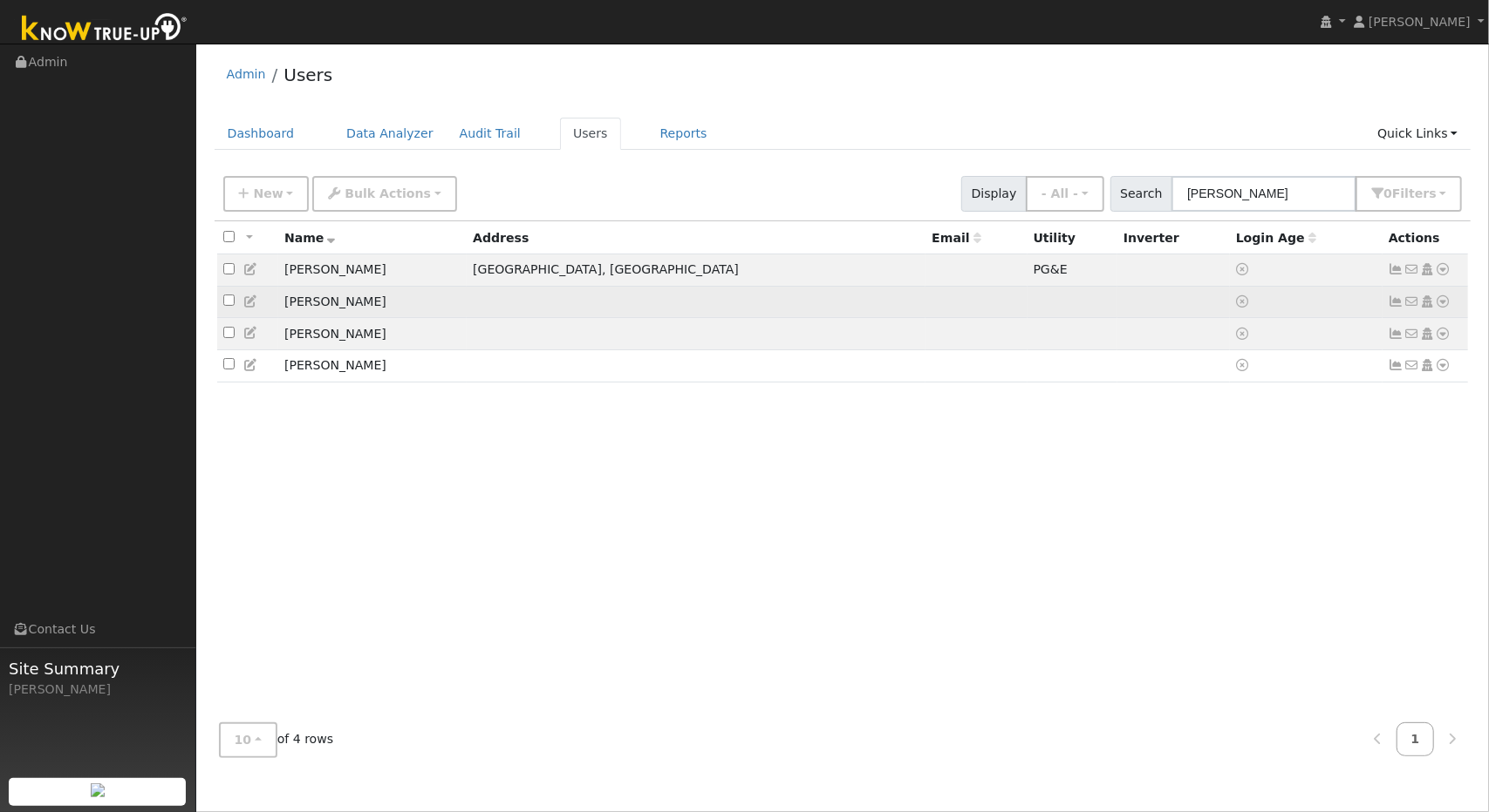
click at [1440, 301] on icon at bounding box center [1443, 301] width 16 height 12
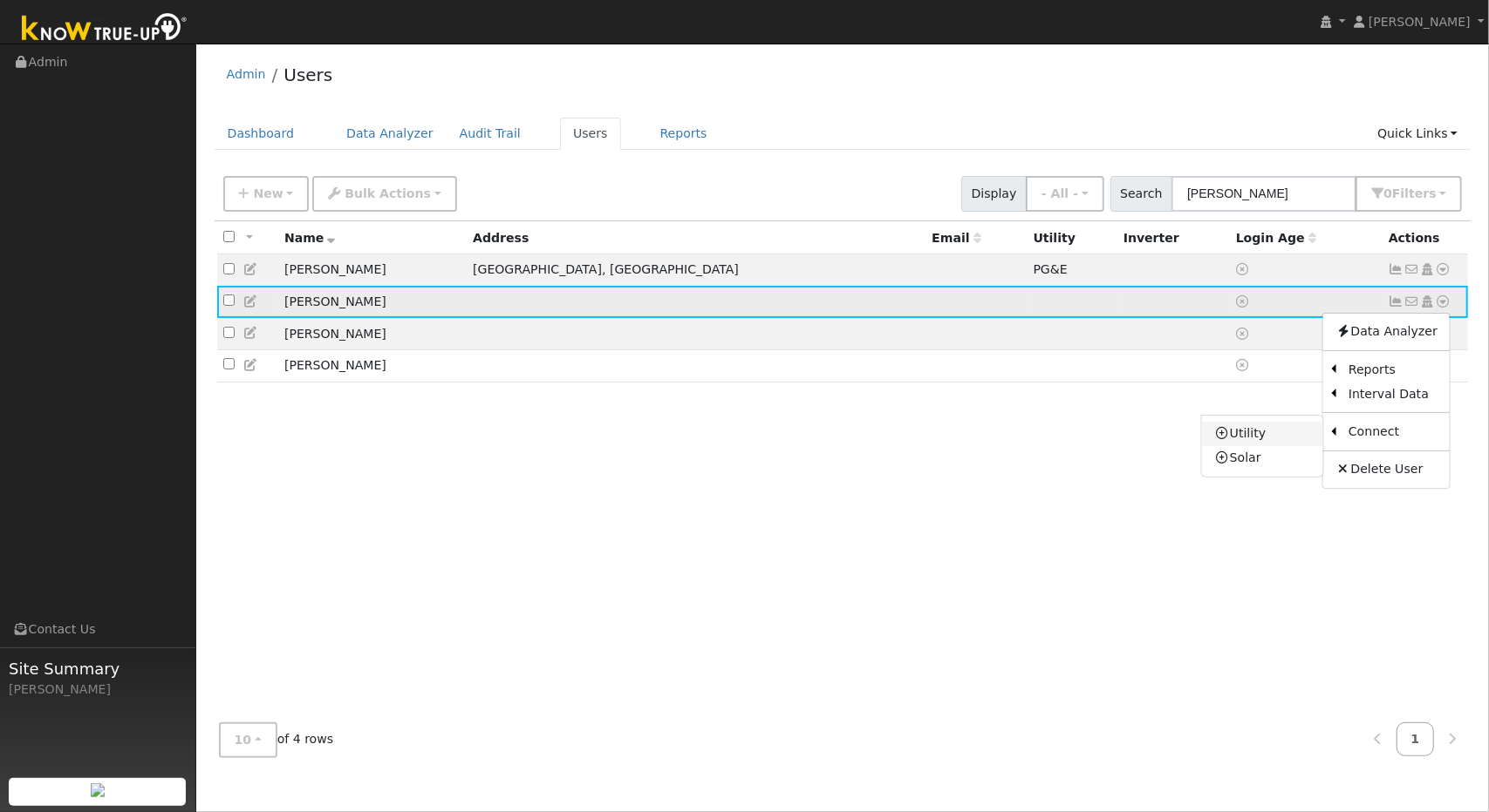
click at [1247, 437] on link "Utility" at bounding box center [1263, 434] width 122 height 25
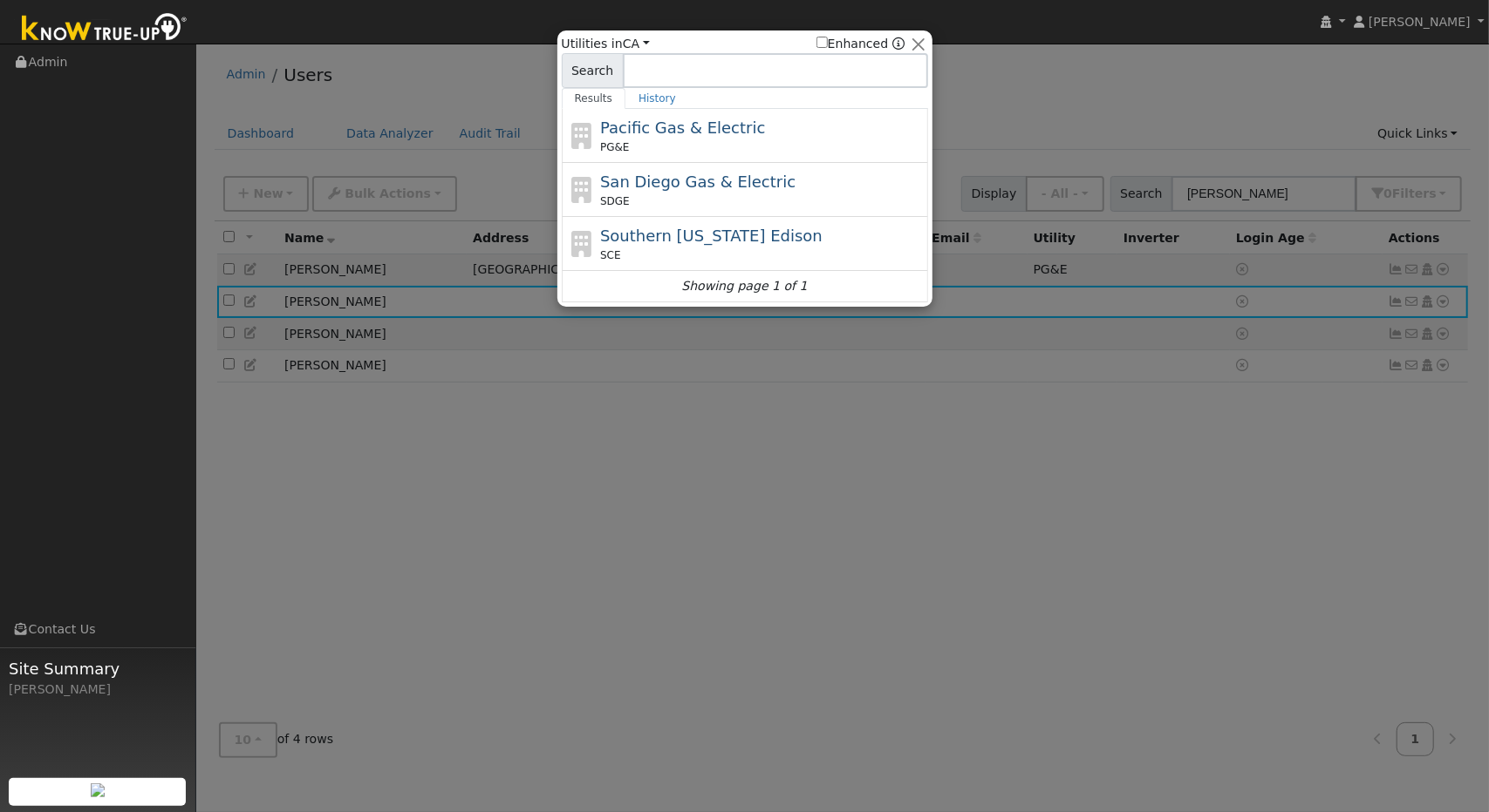
drag, startPoint x: 730, startPoint y: 141, endPoint x: 1044, endPoint y: 105, distance: 316.1
click at [1044, 105] on div at bounding box center [744, 406] width 1489 height 812
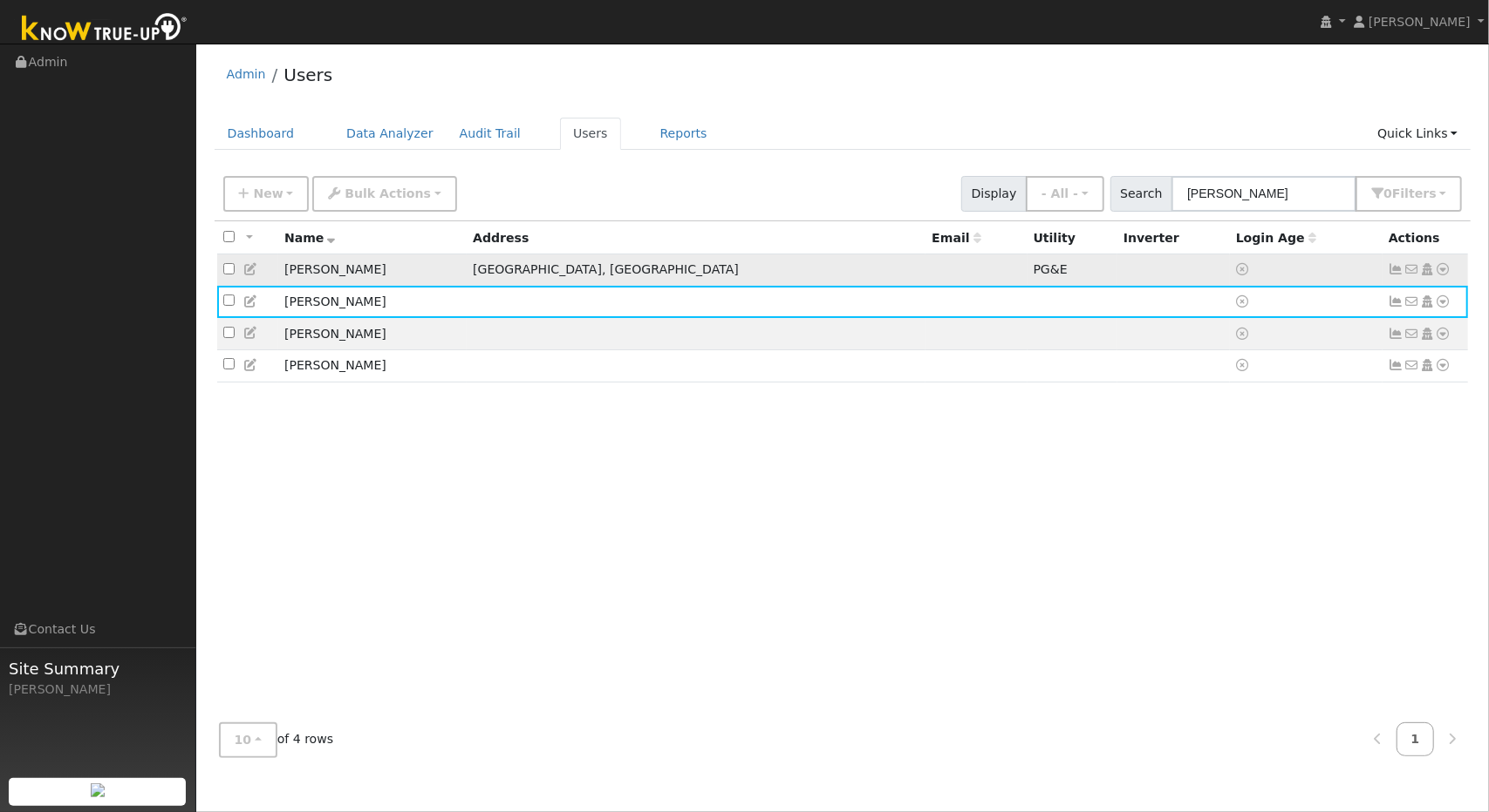
click at [1442, 269] on icon at bounding box center [1443, 269] width 16 height 12
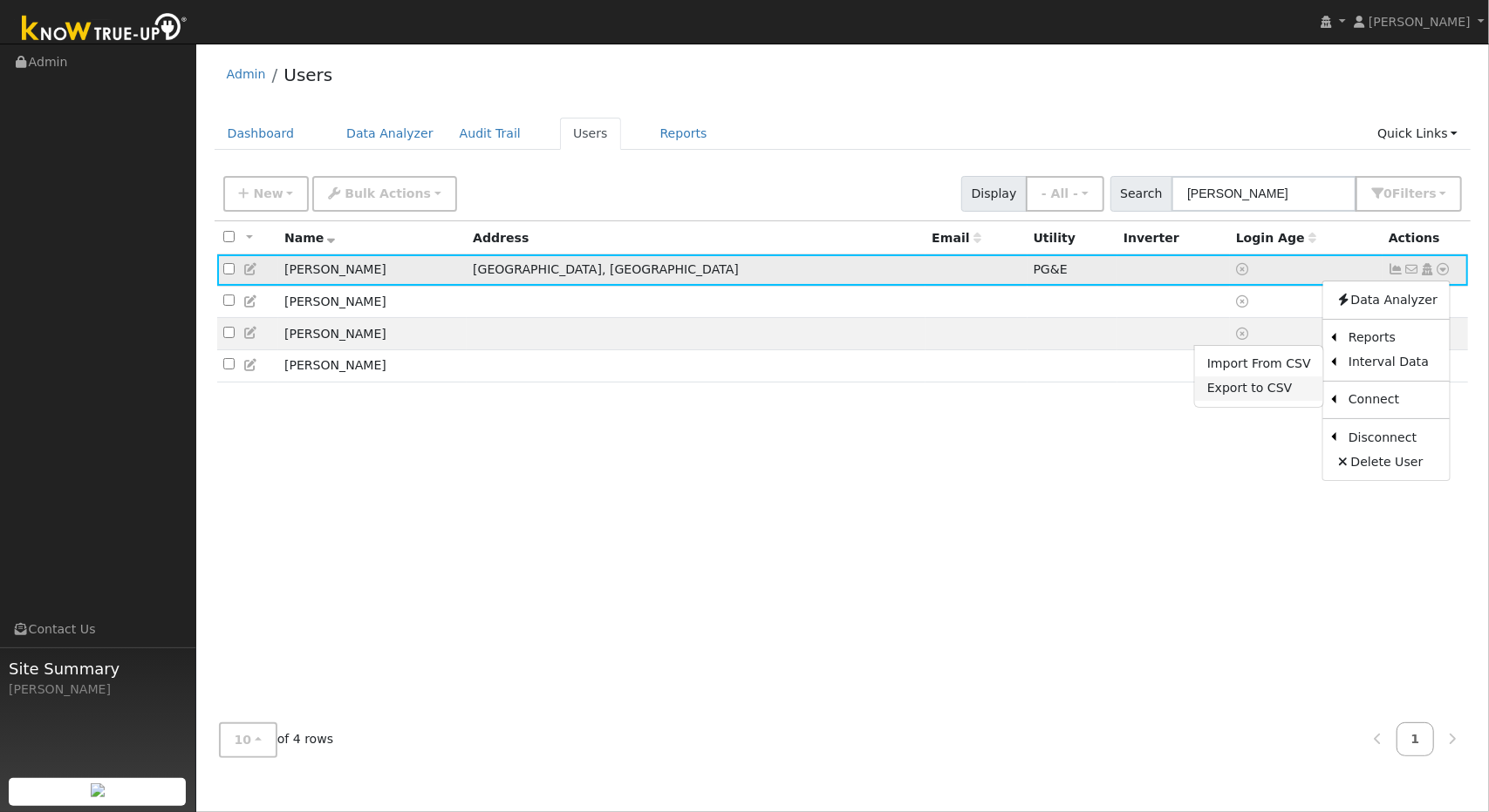
click at [1281, 385] on link "Export to CSV" at bounding box center [1258, 388] width 128 height 25
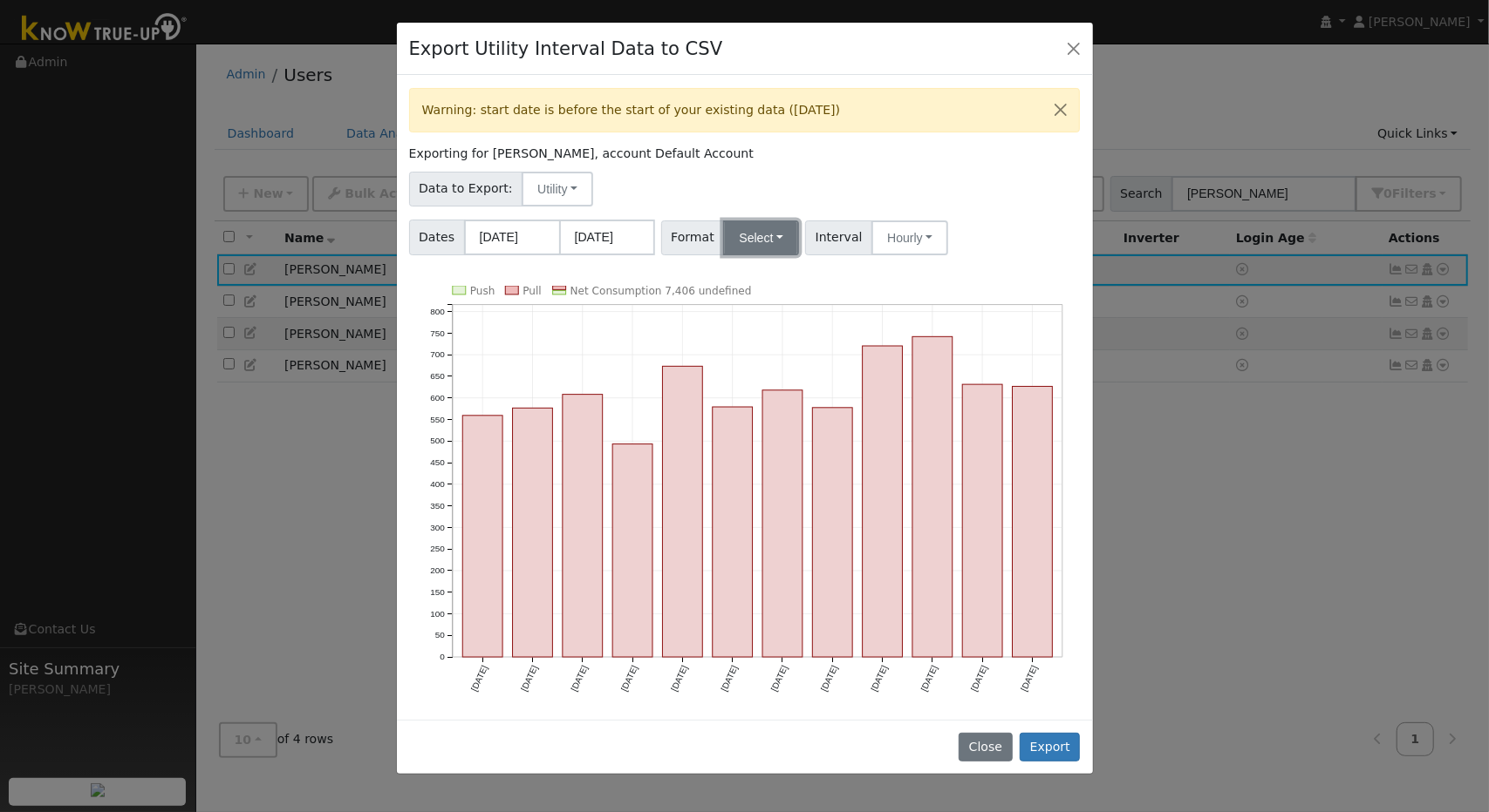
click at [781, 242] on button "Select" at bounding box center [761, 237] width 76 height 35
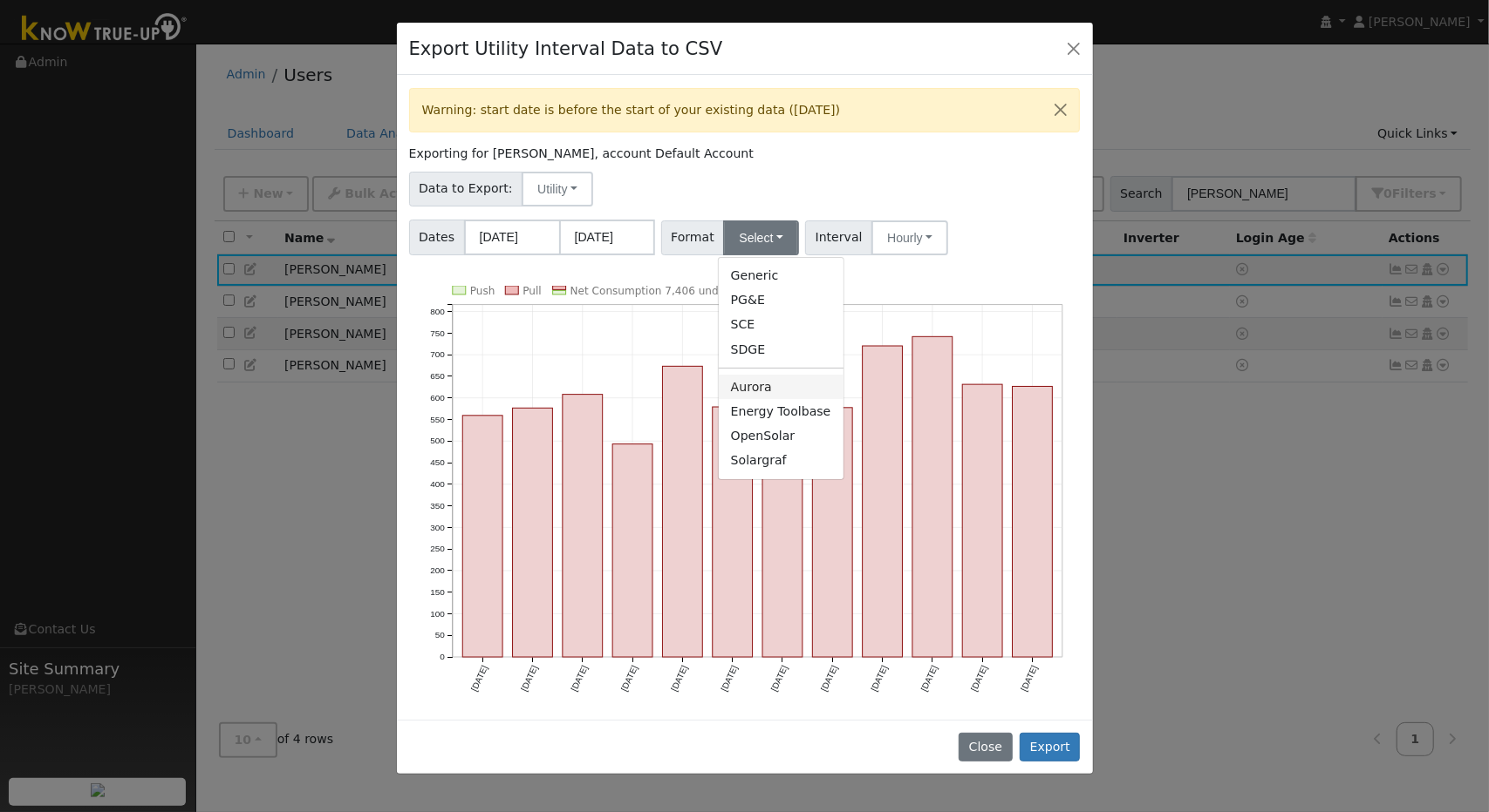
click at [762, 389] on link "Aurora" at bounding box center [780, 387] width 124 height 25
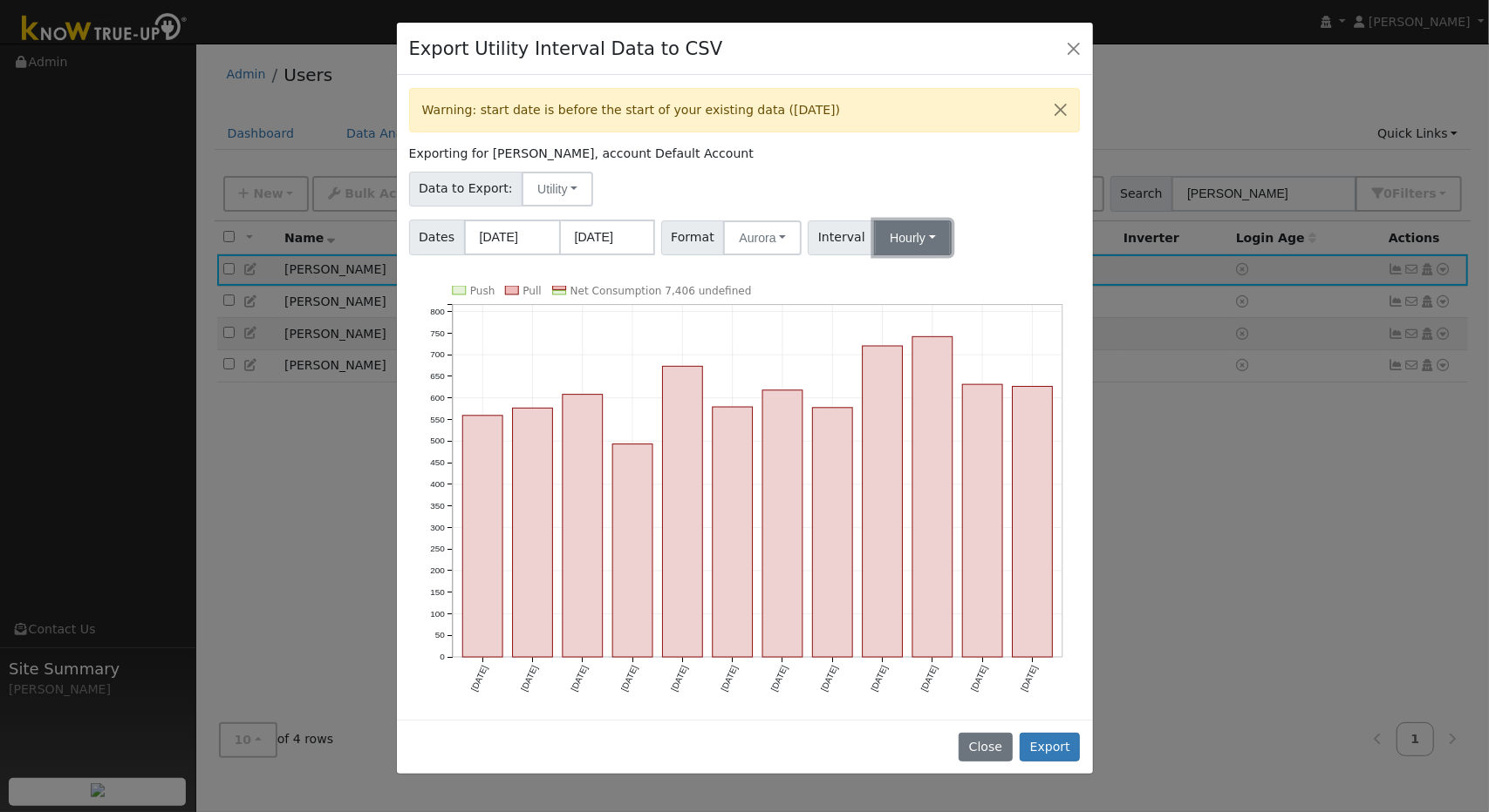
click at [919, 231] on button "Hourly" at bounding box center [912, 237] width 77 height 35
click at [991, 203] on div "Data to Export: Utility Utility Solar" at bounding box center [744, 185] width 678 height 41
click at [1059, 738] on button "Export" at bounding box center [1049, 747] width 60 height 29
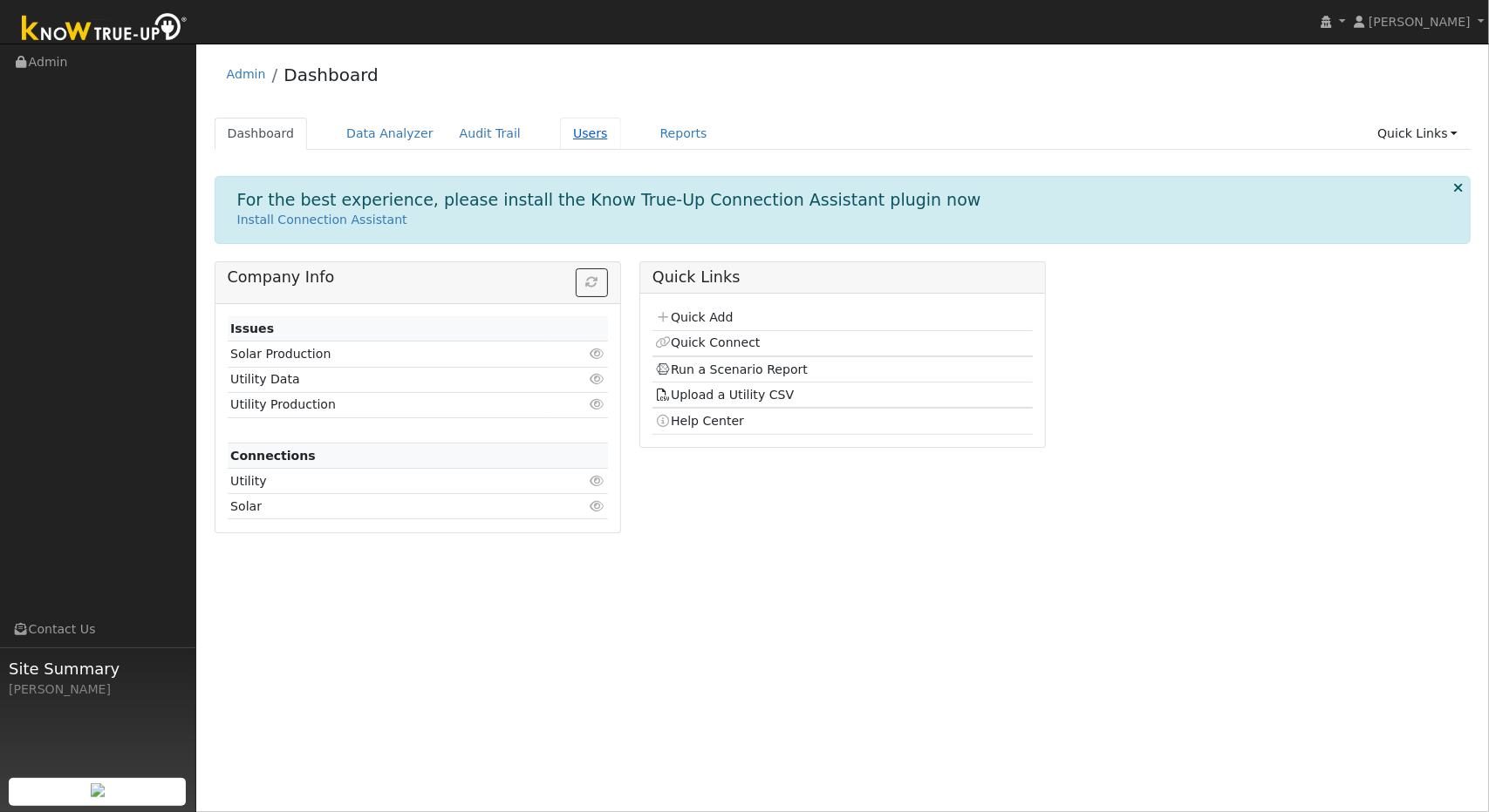
click at [582, 138] on link "Users" at bounding box center [590, 134] width 61 height 32
click at [560, 141] on link "Users" at bounding box center [590, 134] width 61 height 32
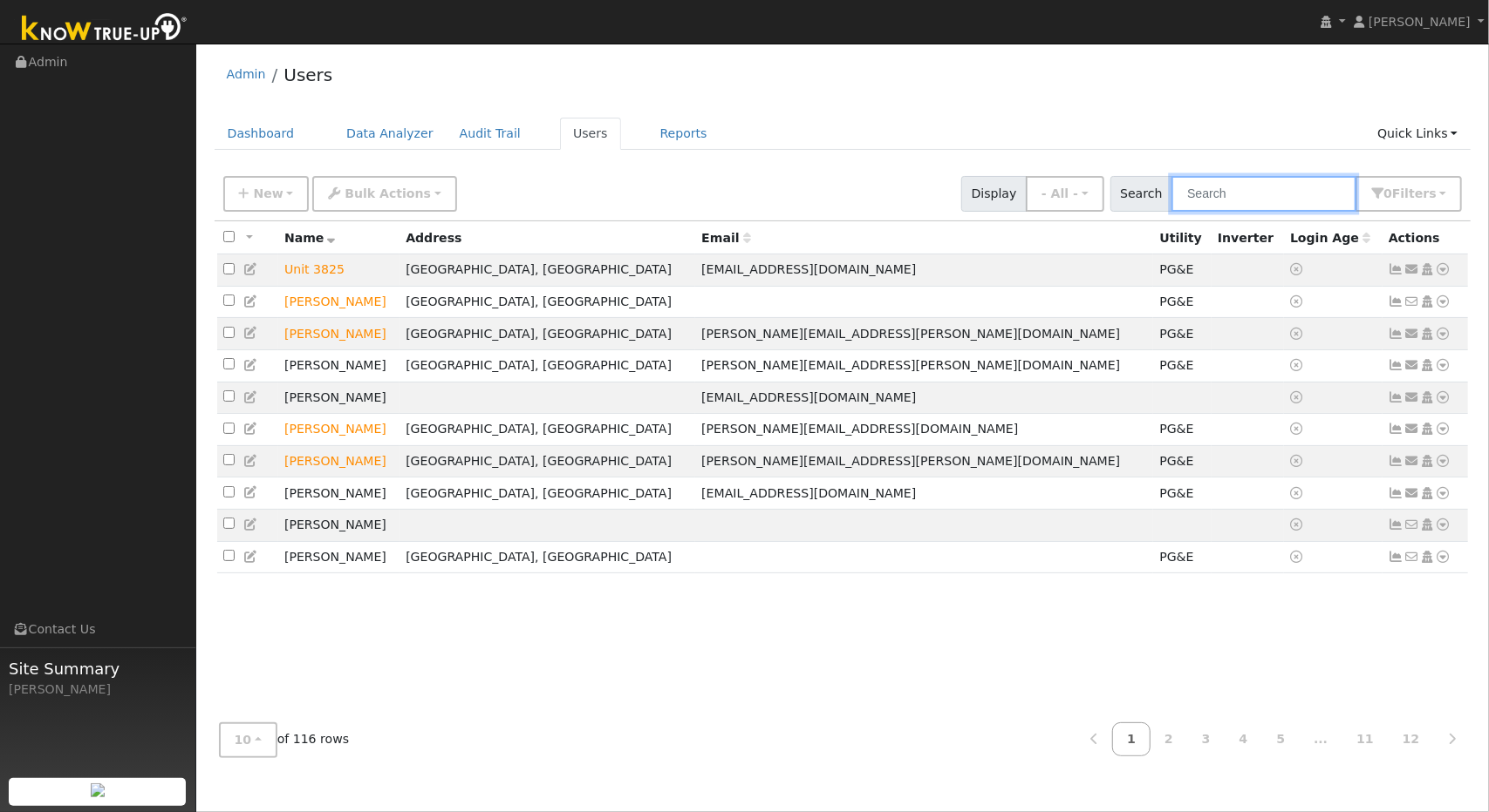
click at [1200, 201] on input "text" at bounding box center [1264, 194] width 185 height 36
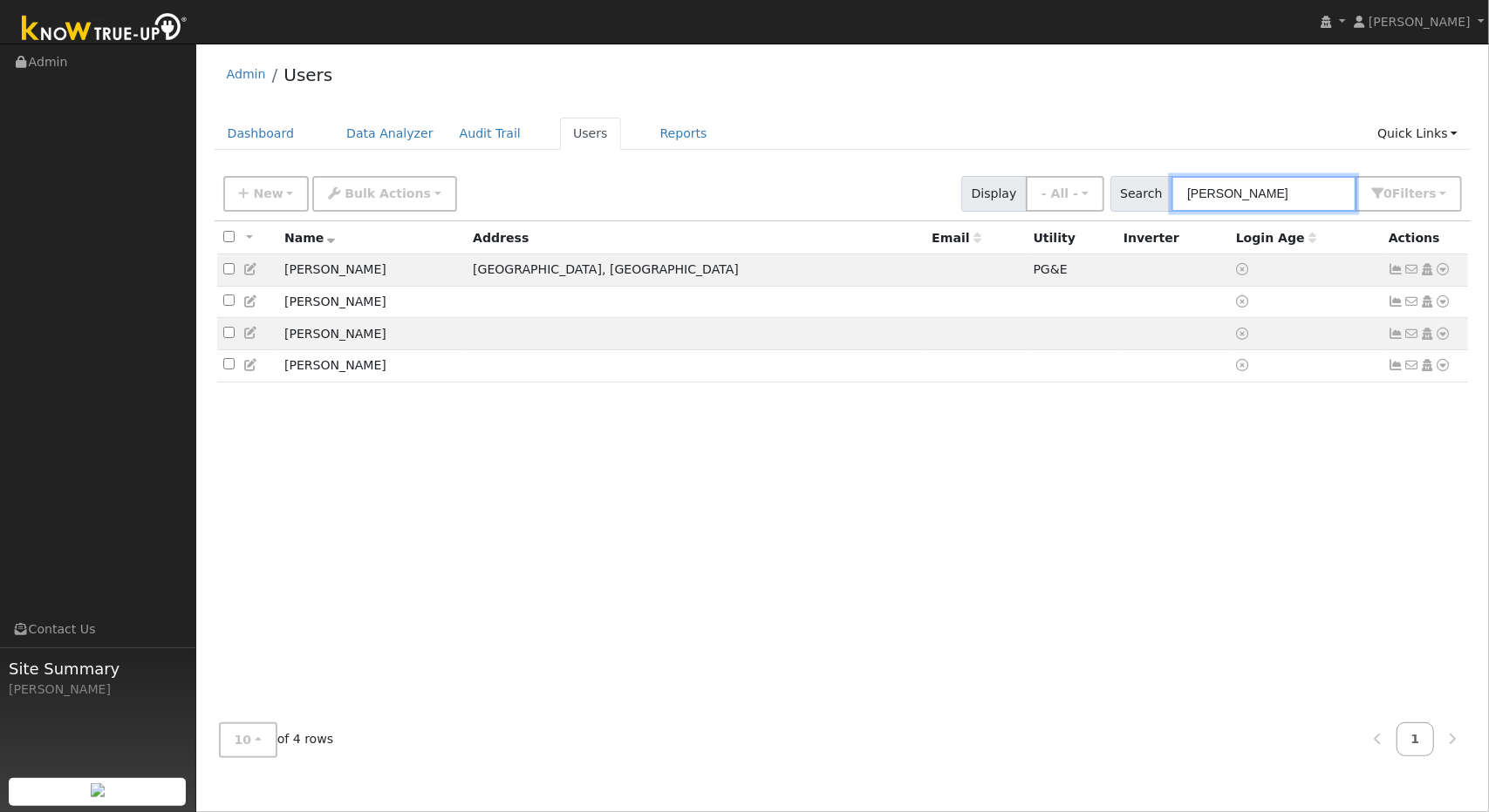
type input "[PERSON_NAME]"
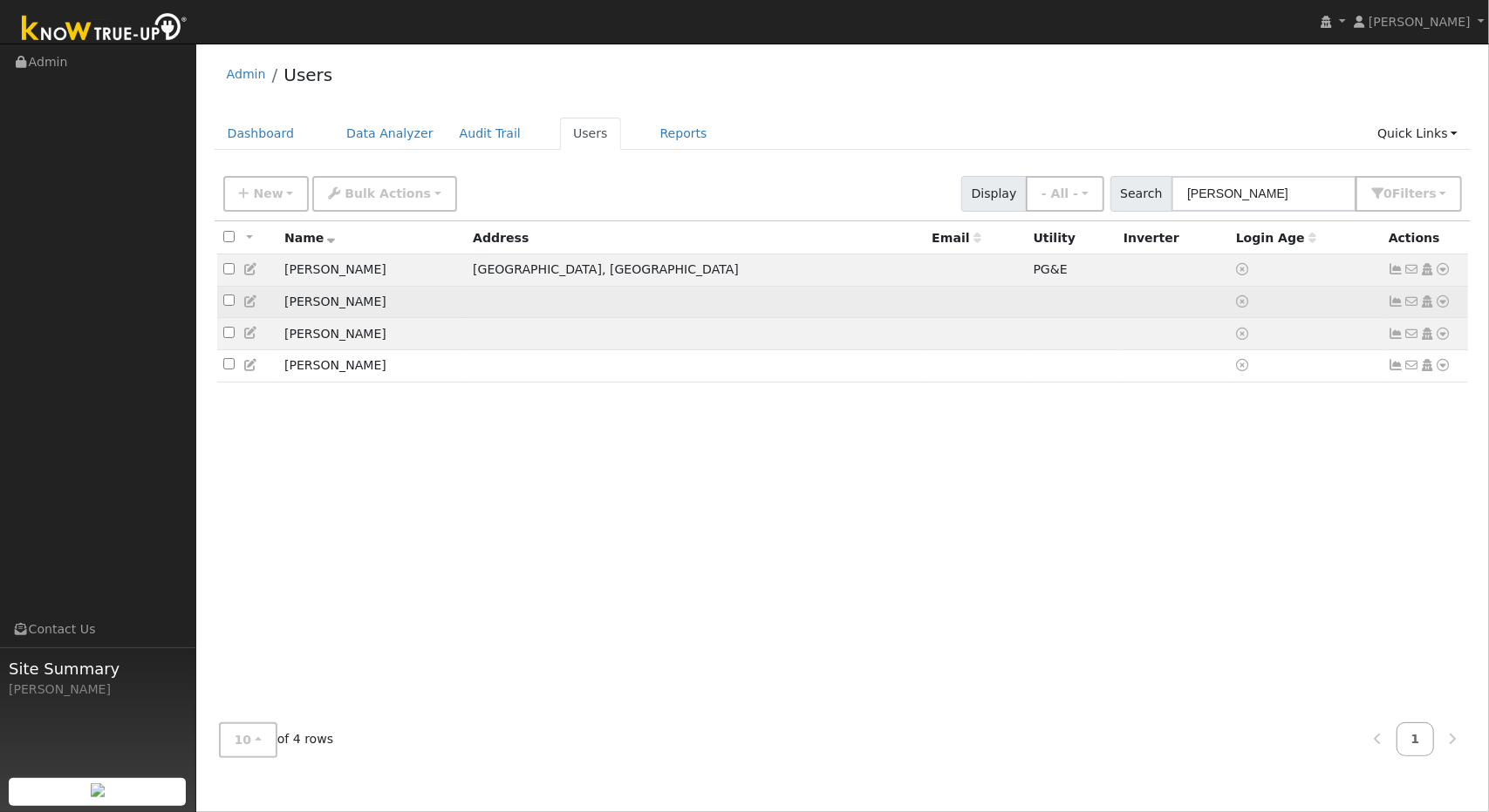
click at [1439, 306] on icon at bounding box center [1443, 301] width 16 height 12
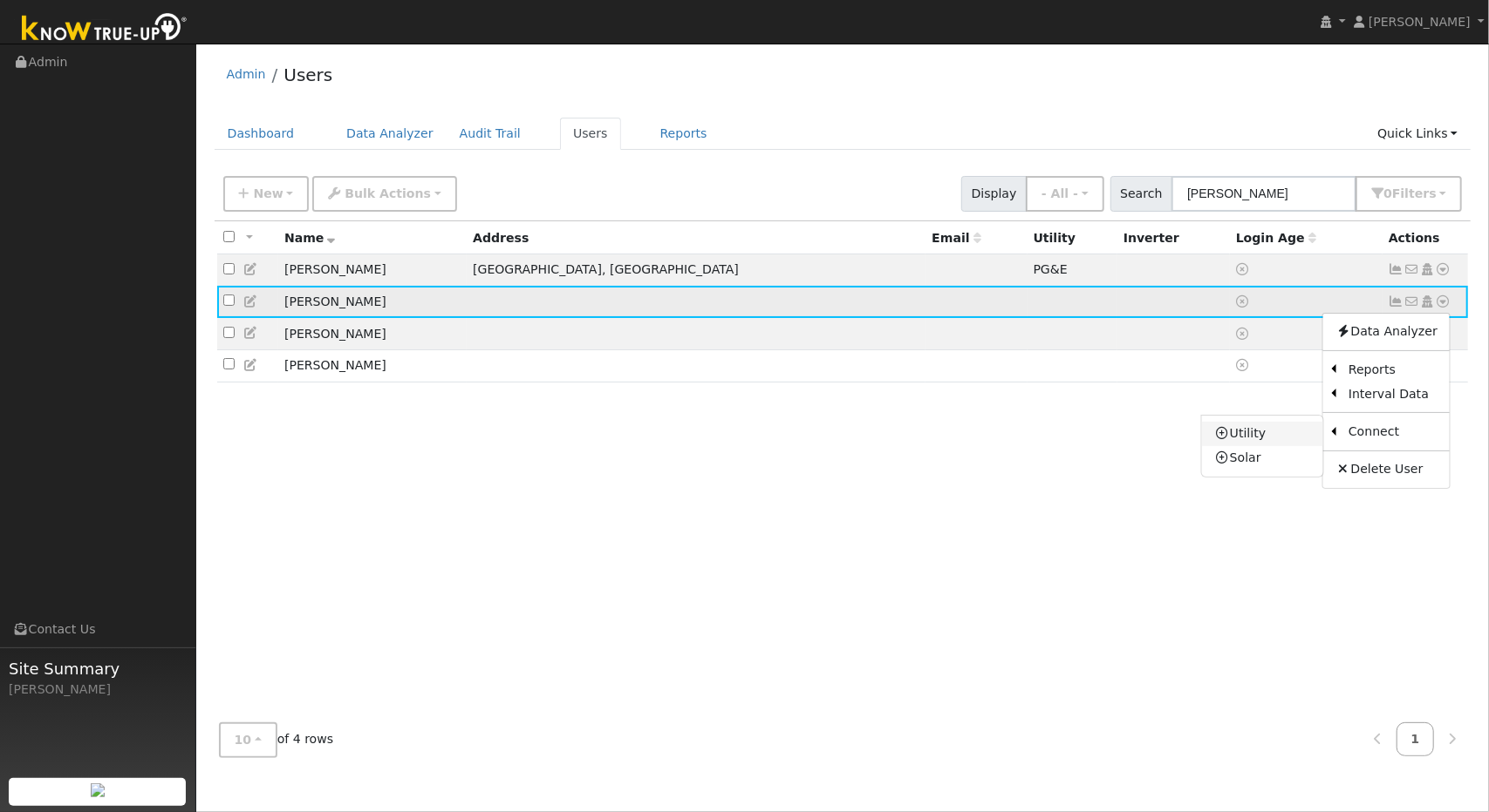
click at [1280, 441] on link "Utility" at bounding box center [1263, 434] width 122 height 25
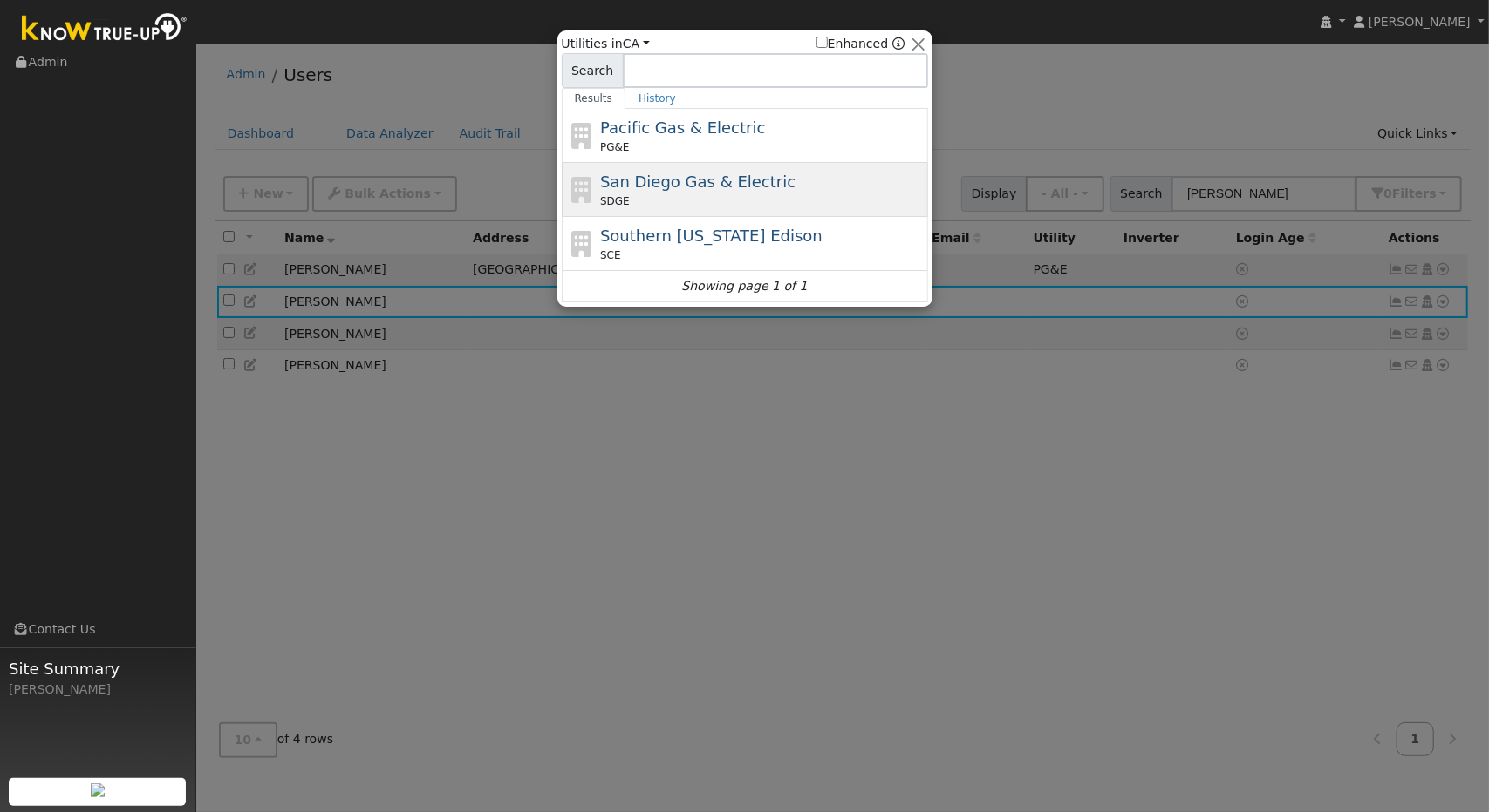
click at [801, 163] on div "San Diego Gas & Electric SDGE" at bounding box center [744, 190] width 366 height 54
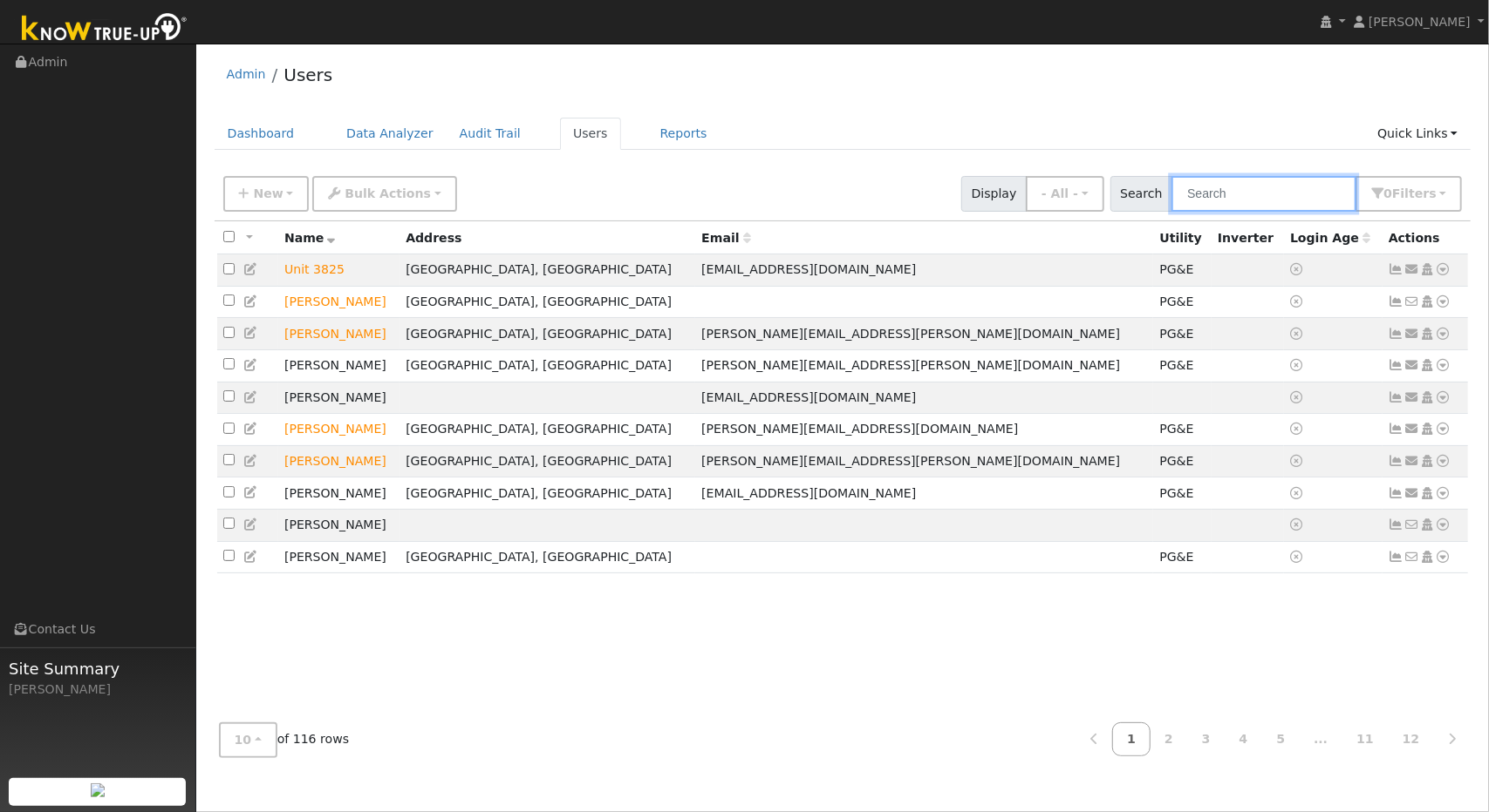
click at [1246, 199] on input "text" at bounding box center [1264, 194] width 185 height 36
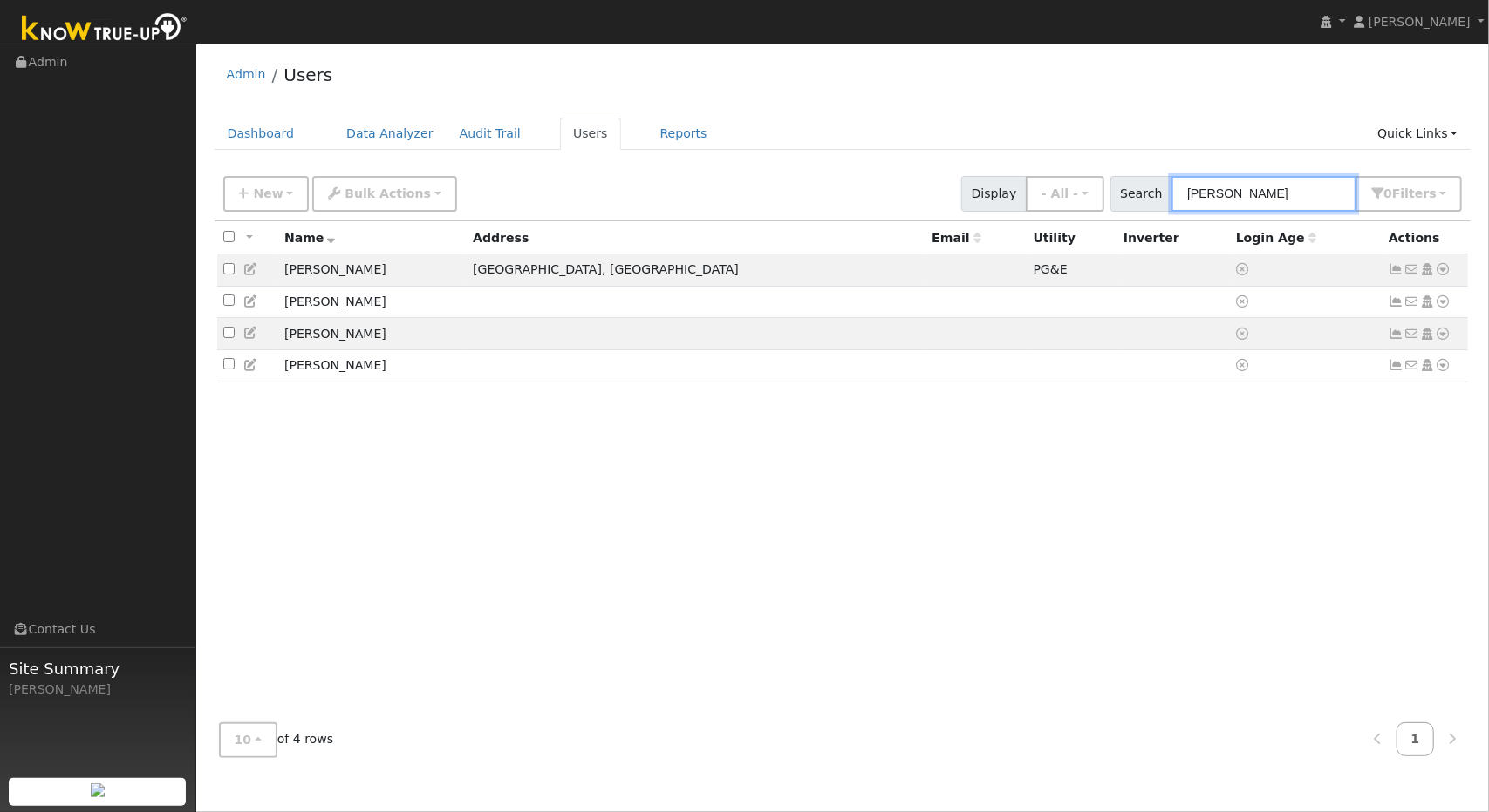
type input "[PERSON_NAME]"
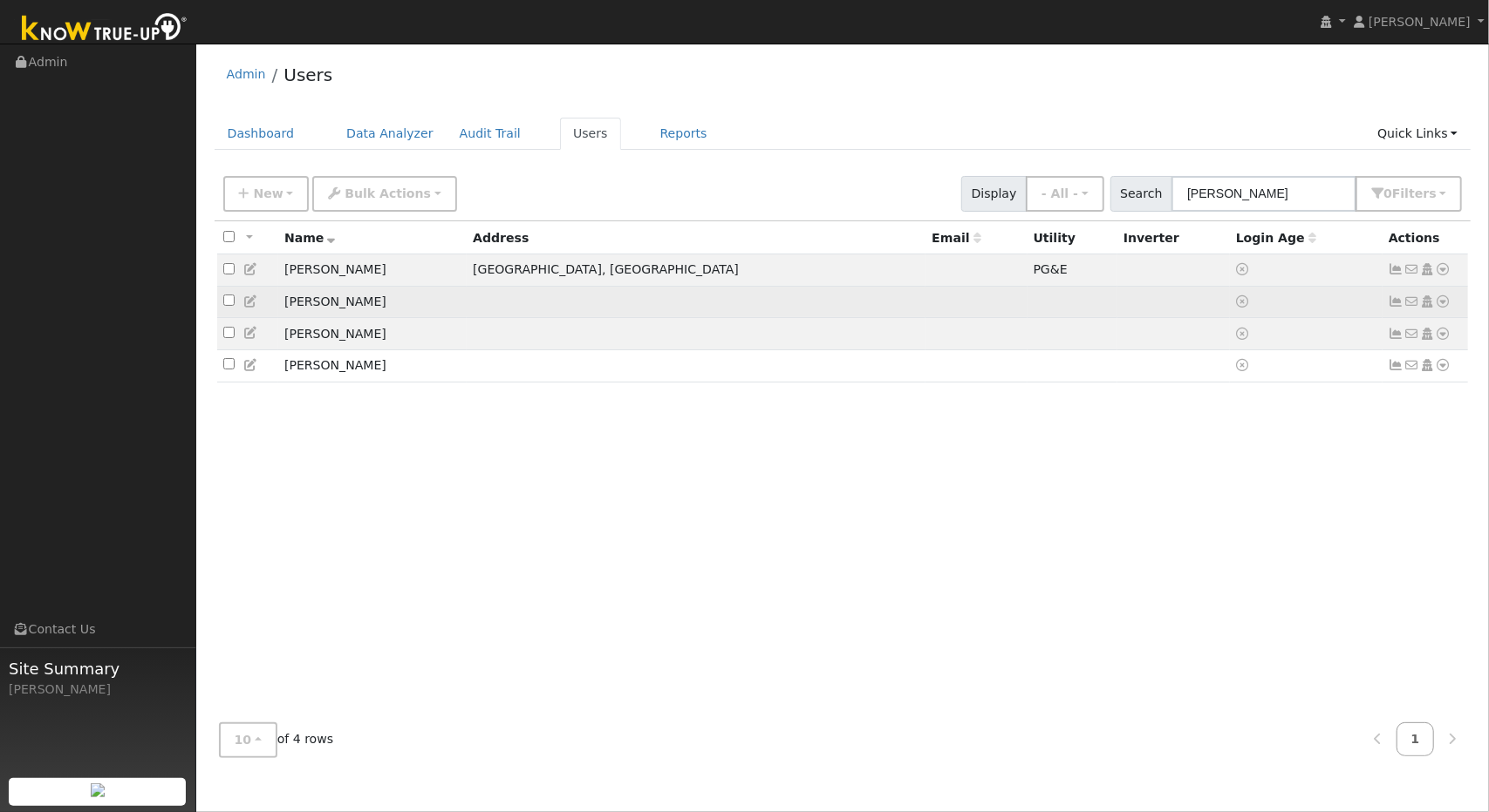
click at [1447, 298] on icon at bounding box center [1443, 301] width 16 height 12
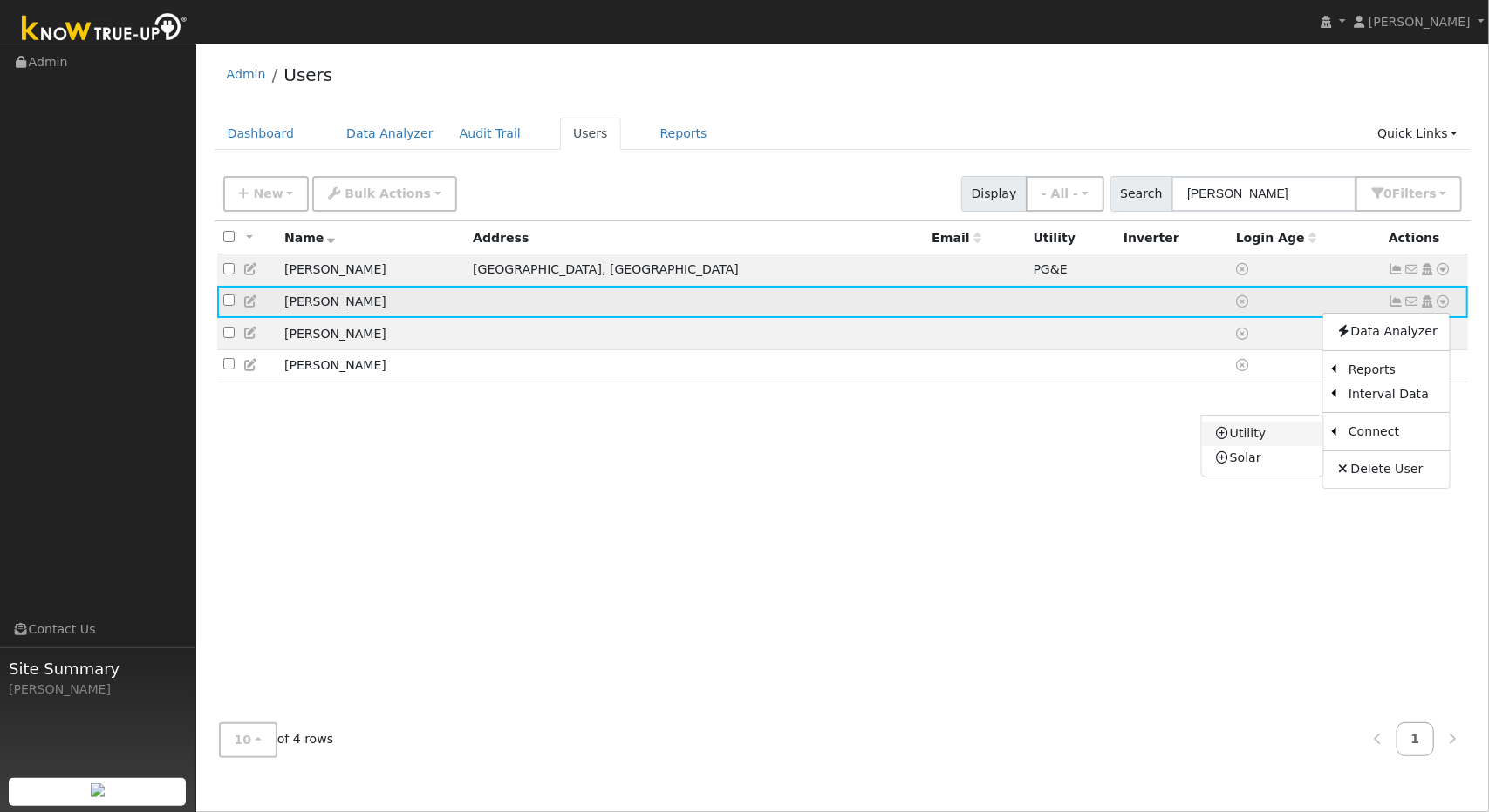
click at [1277, 432] on link "Utility" at bounding box center [1263, 434] width 122 height 25
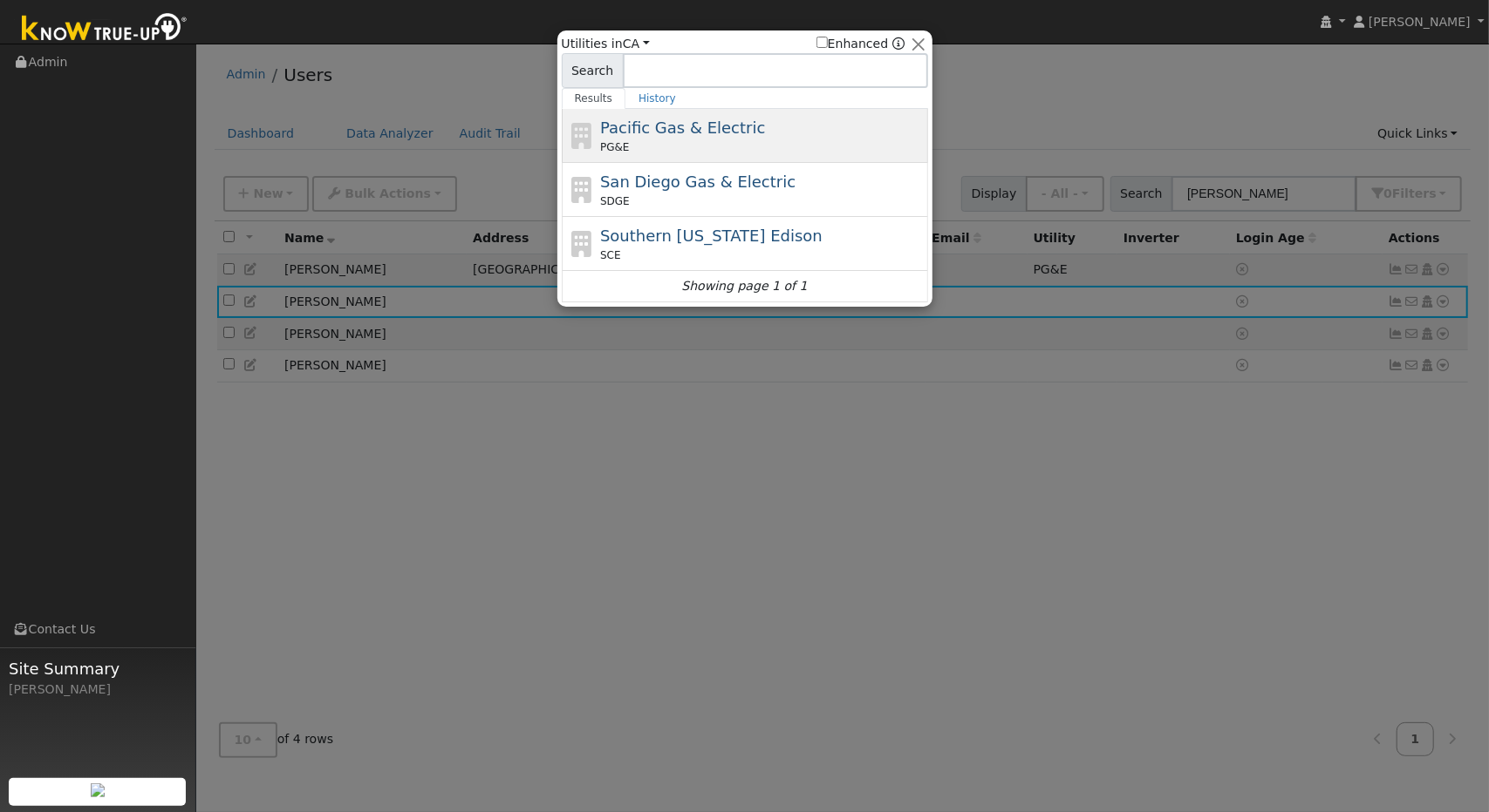
click at [790, 151] on div "PG&E" at bounding box center [761, 147] width 323 height 16
